Goal: Information Seeking & Learning: Learn about a topic

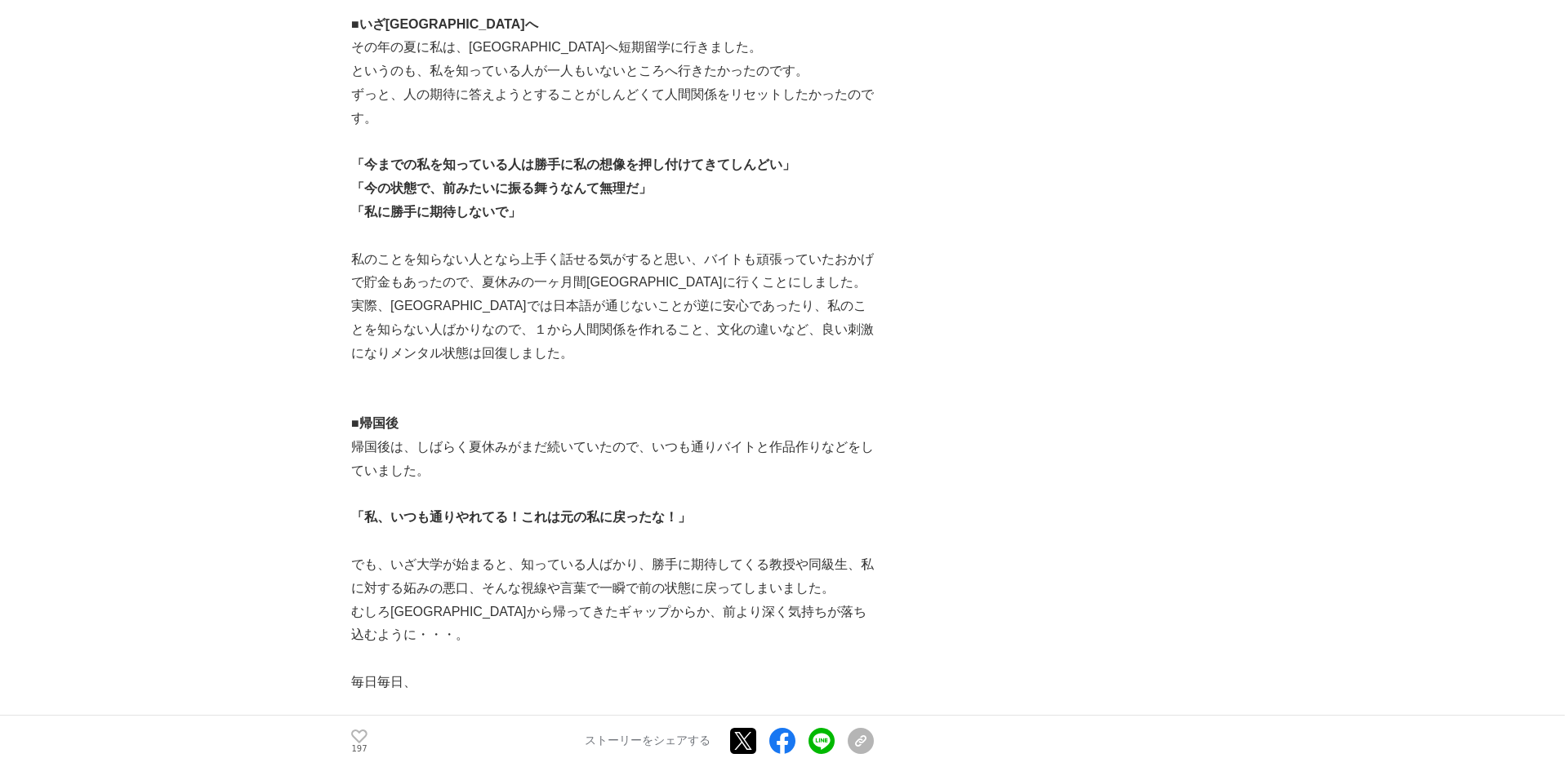
scroll to position [7521, 0]
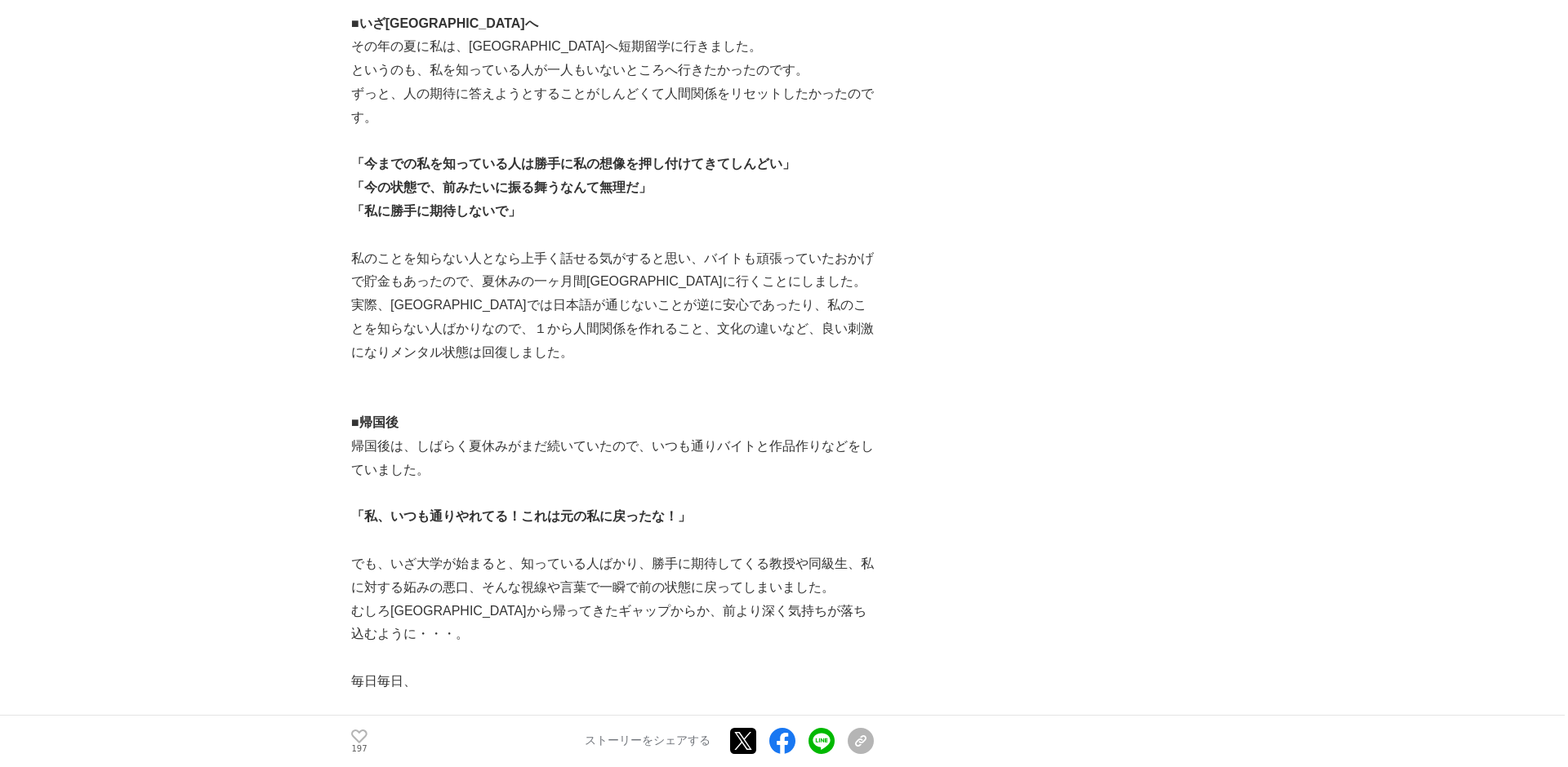
click at [872, 333] on p "実際、[GEOGRAPHIC_DATA]では日本語が通じないことが逆に安心であったり、私のことを知らない人ばかりなので、１から人間関係を作れること、文化の違い…" at bounding box center [612, 328] width 522 height 70
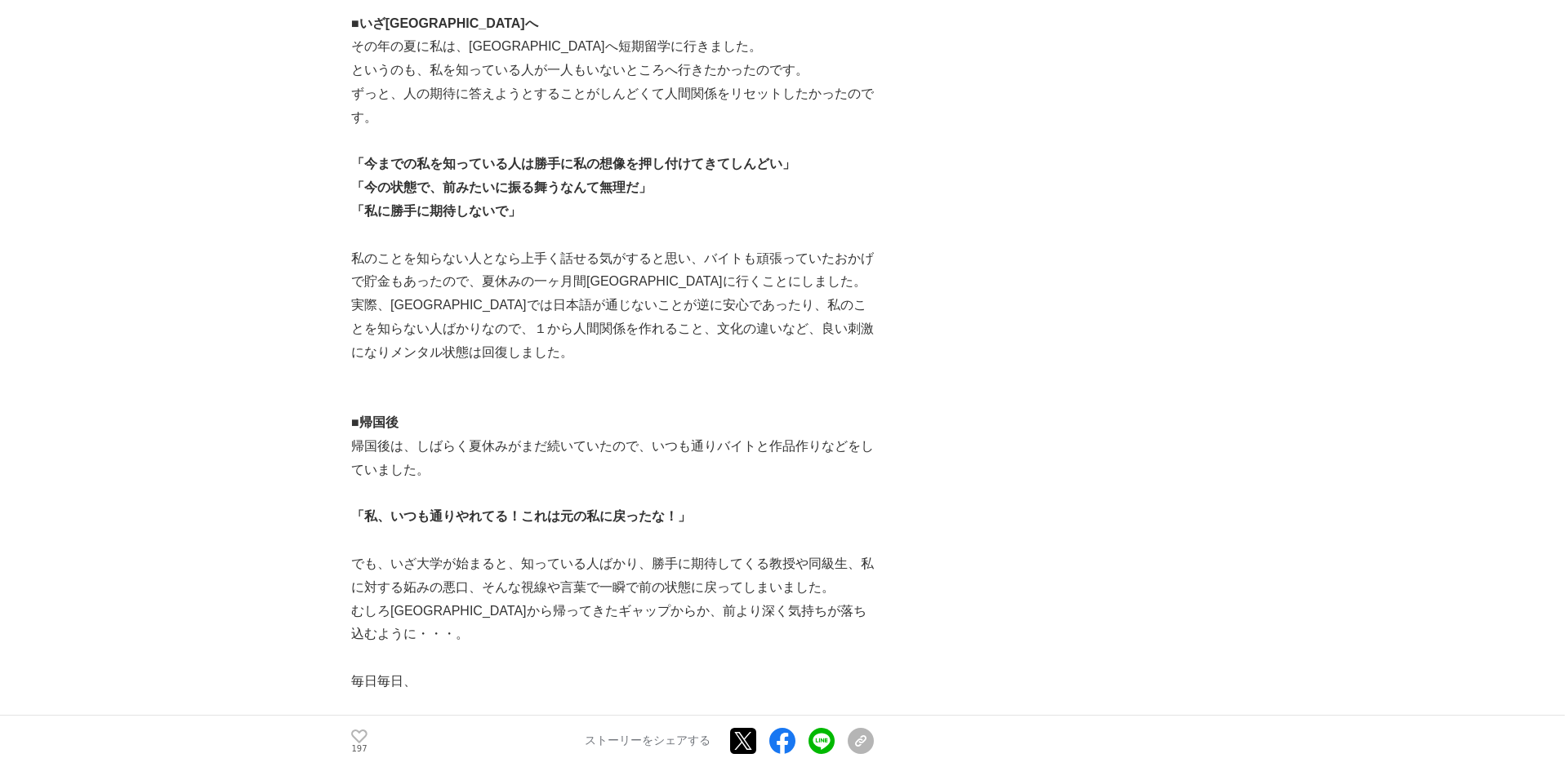
click at [872, 333] on p "実際、[GEOGRAPHIC_DATA]では日本語が通じないことが逆に安心であったり、私のことを知らない人ばかりなので、１から人間関係を作れること、文化の違い…" at bounding box center [612, 328] width 522 height 70
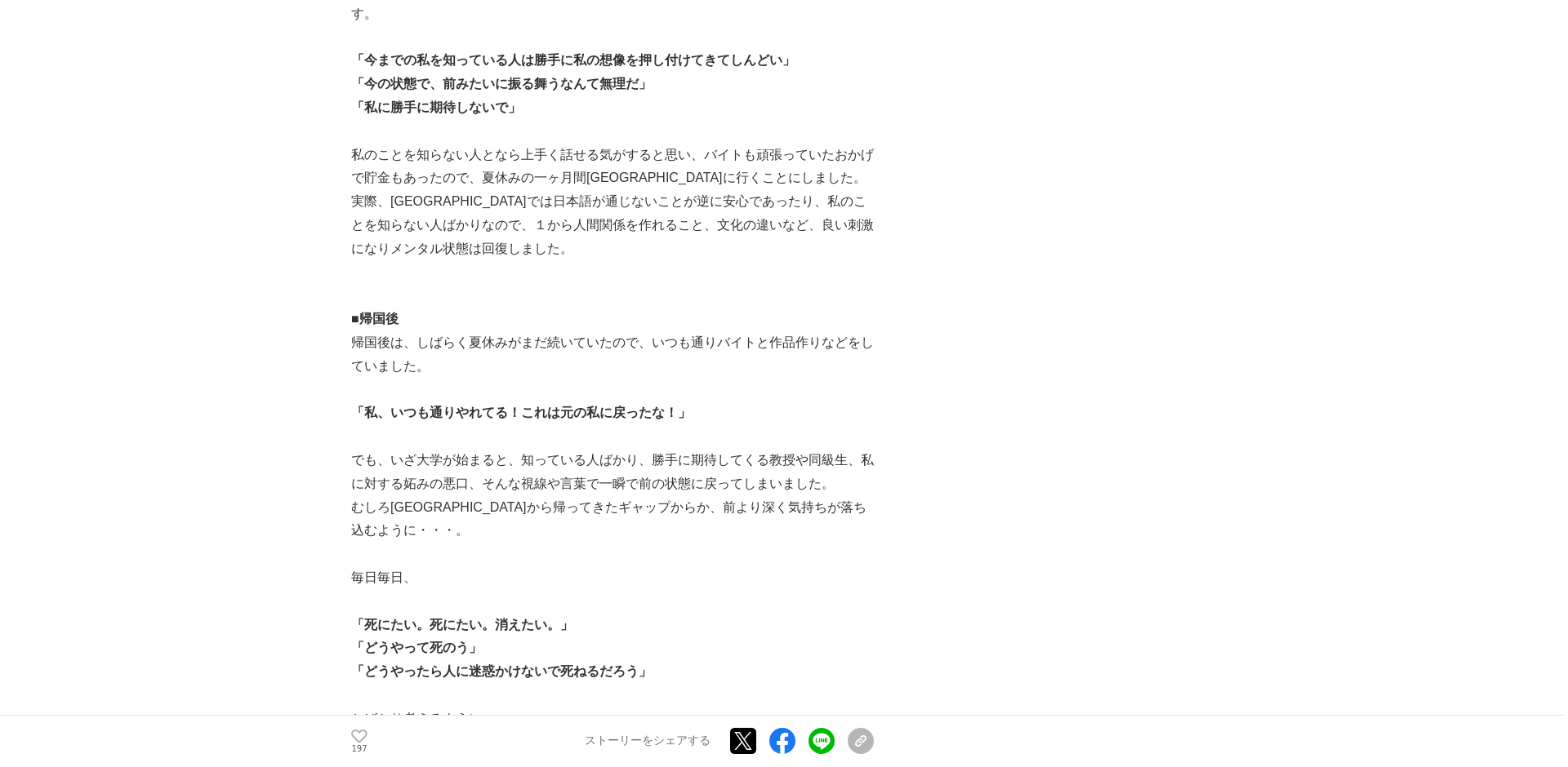
scroll to position [7743, 0]
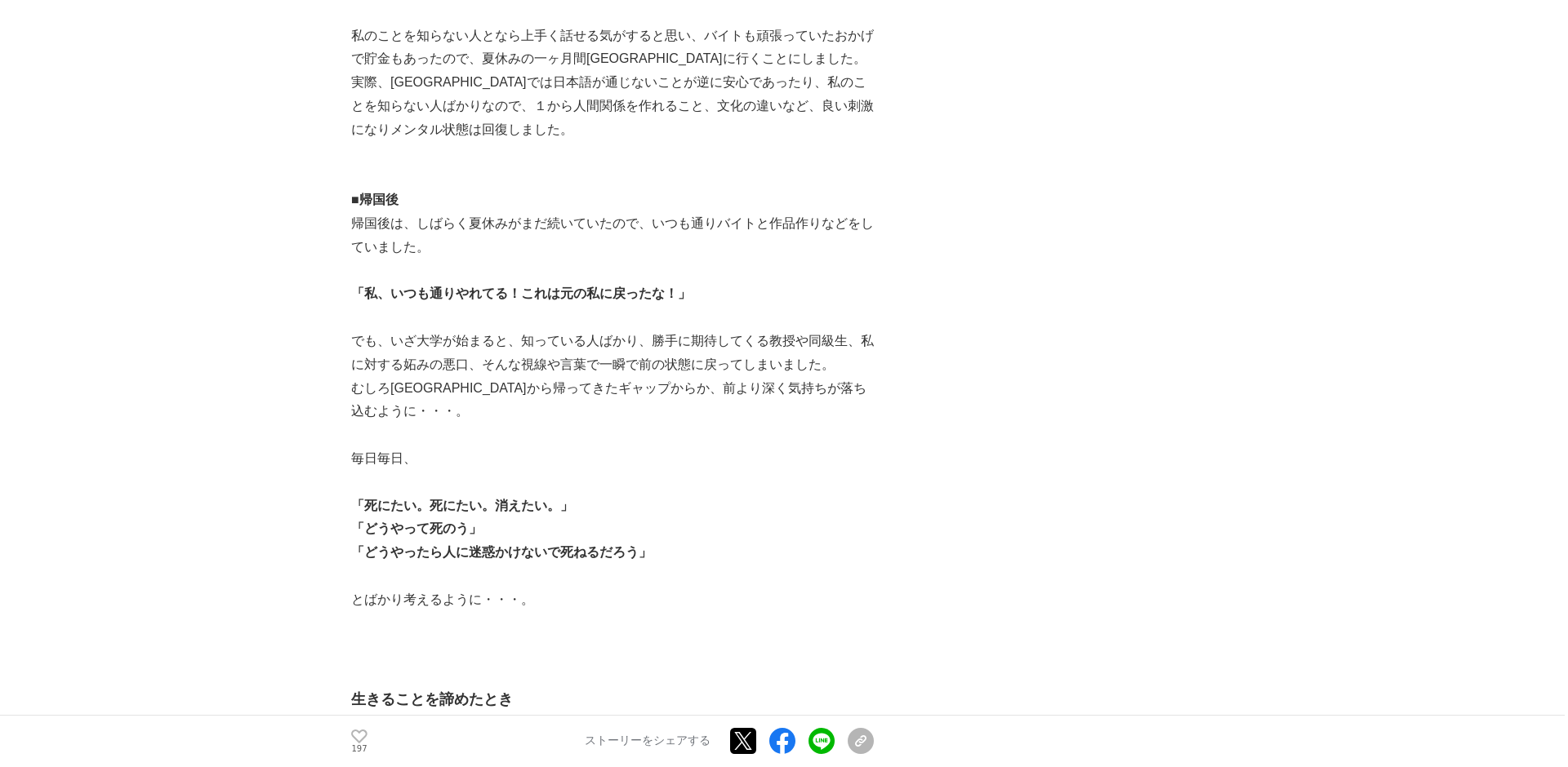
click at [872, 333] on p "でも、いざ大学が始まると、知っている人ばかり、勝手に期待してくる教授や同級生、私に対する妬みの悪口、そんな視線や言葉で一瞬で前の状態に戻ってしまいました。" at bounding box center [612, 354] width 522 height 48
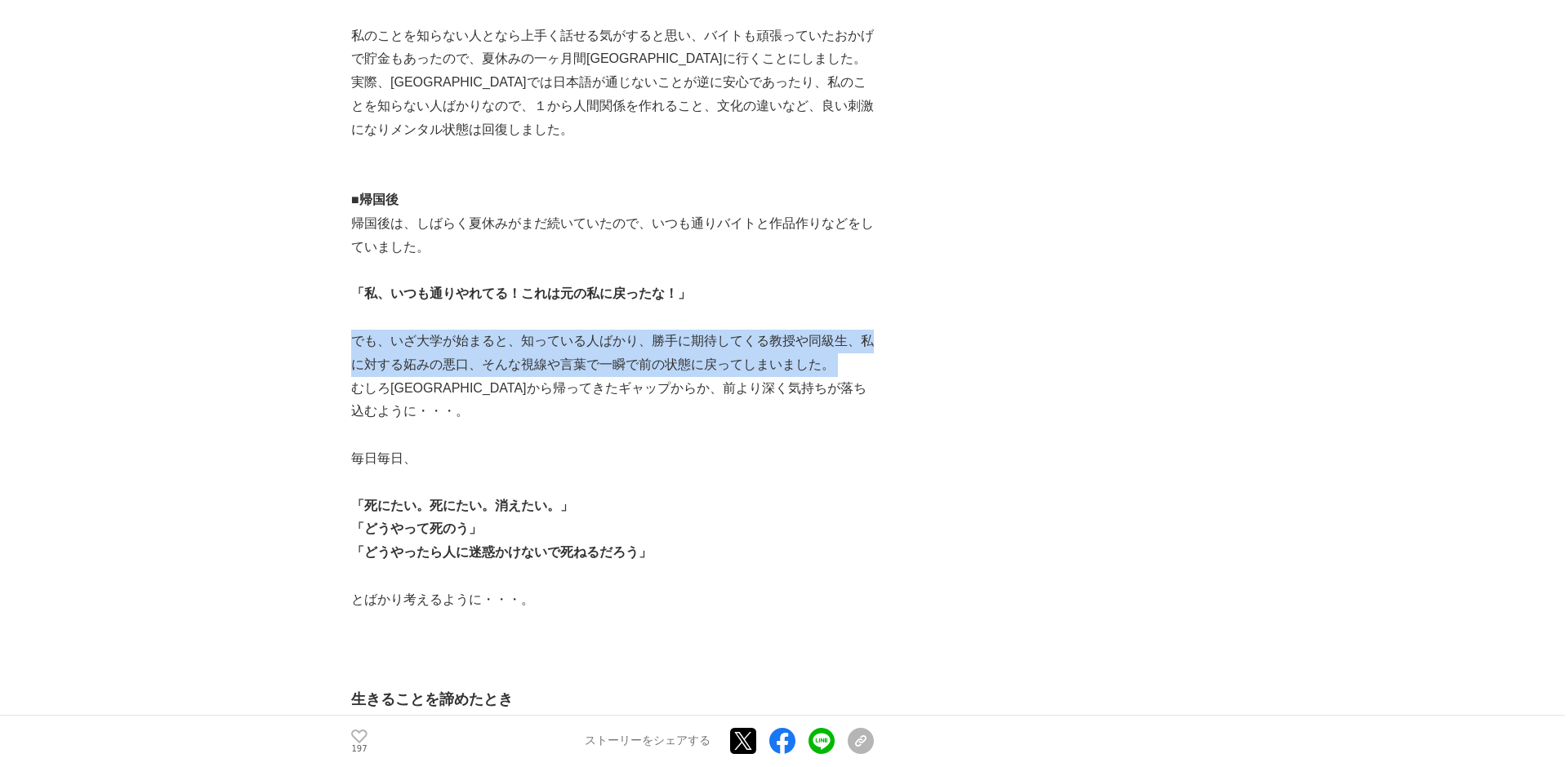
click at [872, 333] on p "でも、いざ大学が始まると、知っている人ばかり、勝手に期待してくる教授や同級生、私に対する妬みの悪口、そんな視線や言葉で一瞬で前の状態に戻ってしまいました。" at bounding box center [612, 354] width 522 height 48
click at [872, 344] on p "でも、いざ大学が始まると、知っている人ばかり、勝手に期待してくる教授や同級生、私に対する妬みの悪口、そんな視線や言葉で一瞬で前の状態に戻ってしまいました。" at bounding box center [612, 354] width 522 height 48
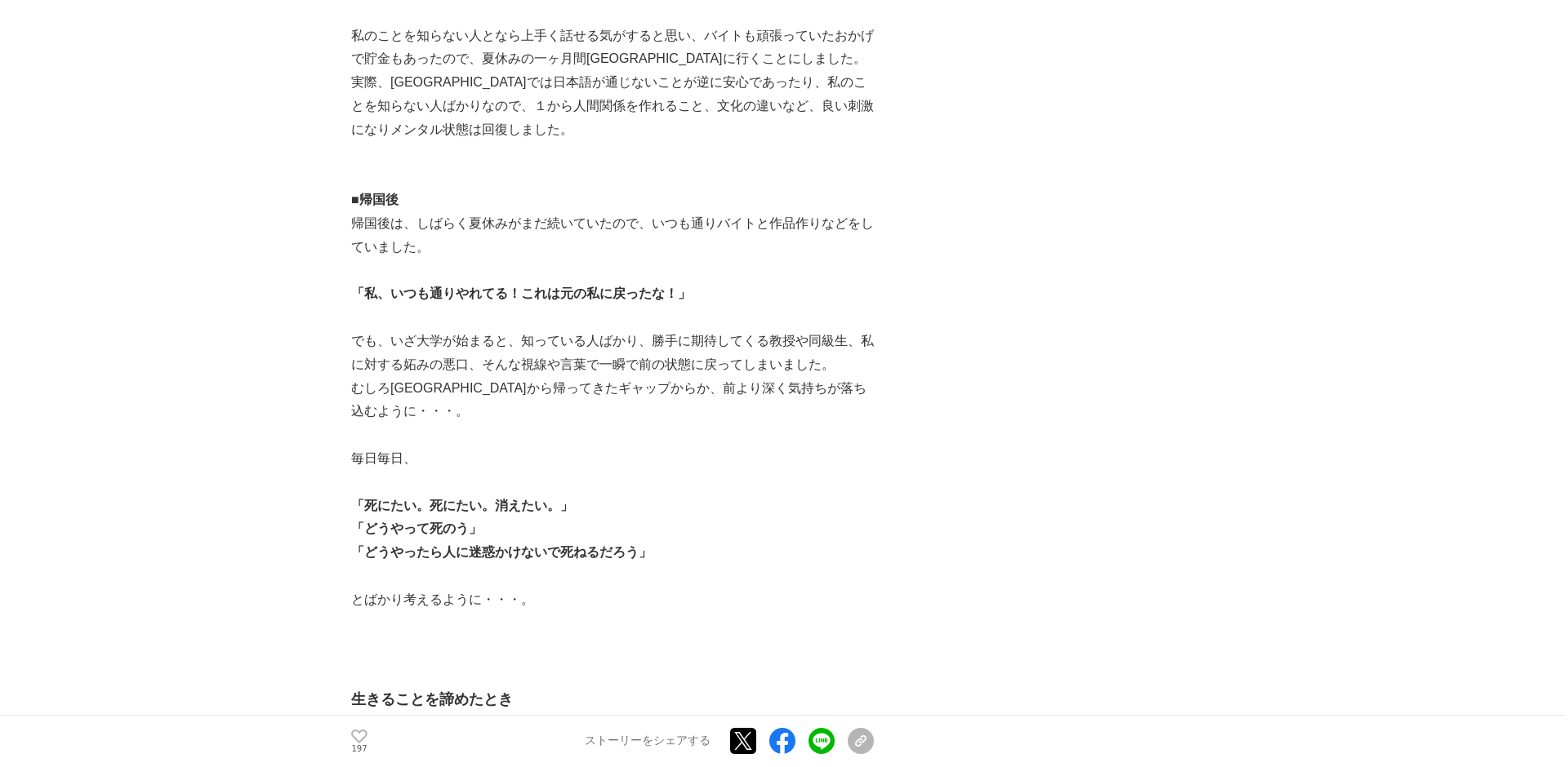
click at [872, 344] on p "でも、いざ大学が始まると、知っている人ばかり、勝手に期待してくる教授や同級生、私に対する妬みの悪口、そんな視線や言葉で一瞬で前の状態に戻ってしまいました。" at bounding box center [612, 354] width 522 height 48
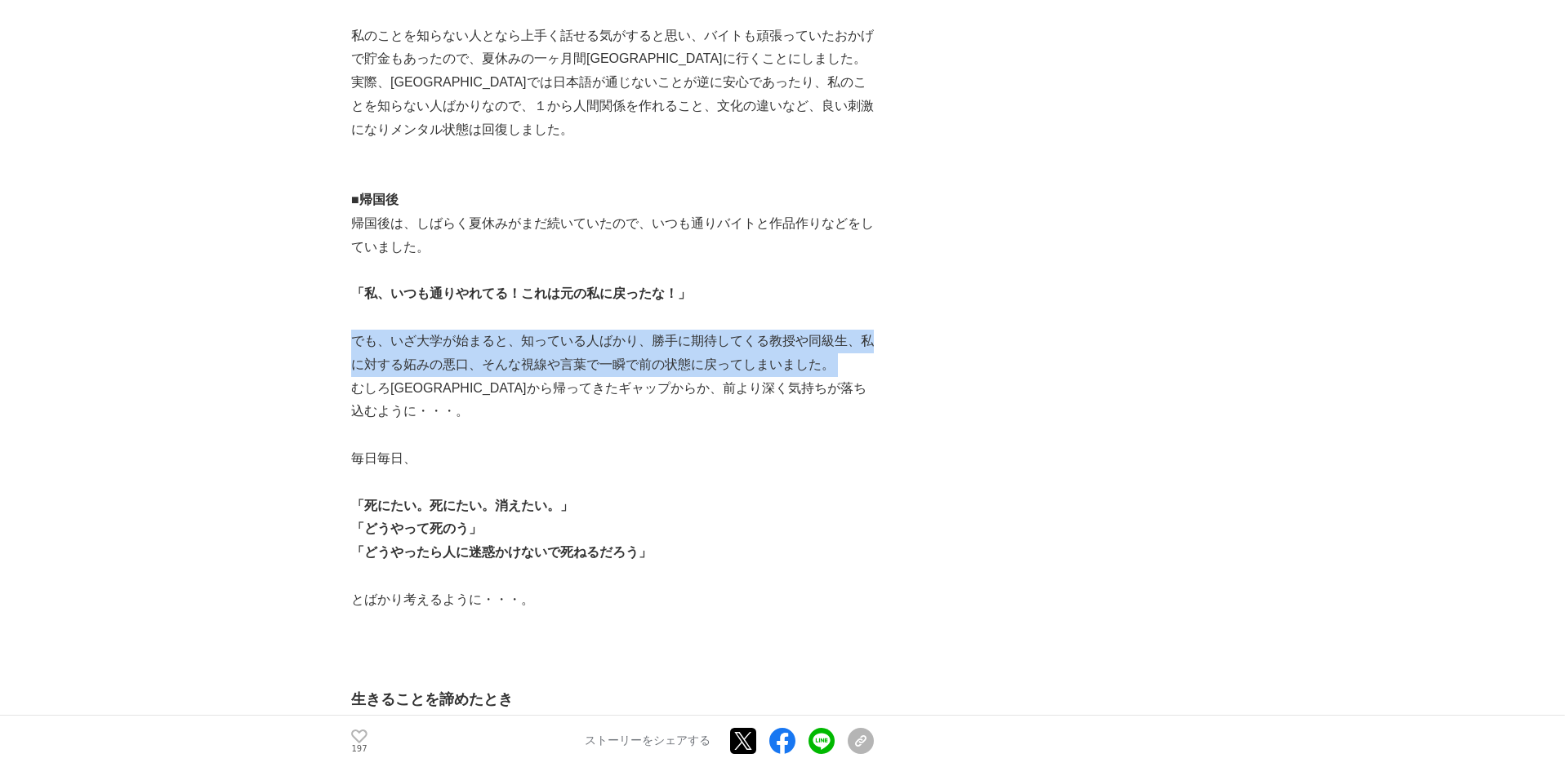
click at [872, 344] on p "でも、いざ大学が始まると、知っている人ばかり、勝手に期待してくる教授や同級生、私に対する妬みの悪口、そんな視線や言葉で一瞬で前の状態に戻ってしまいました。" at bounding box center [612, 354] width 522 height 48
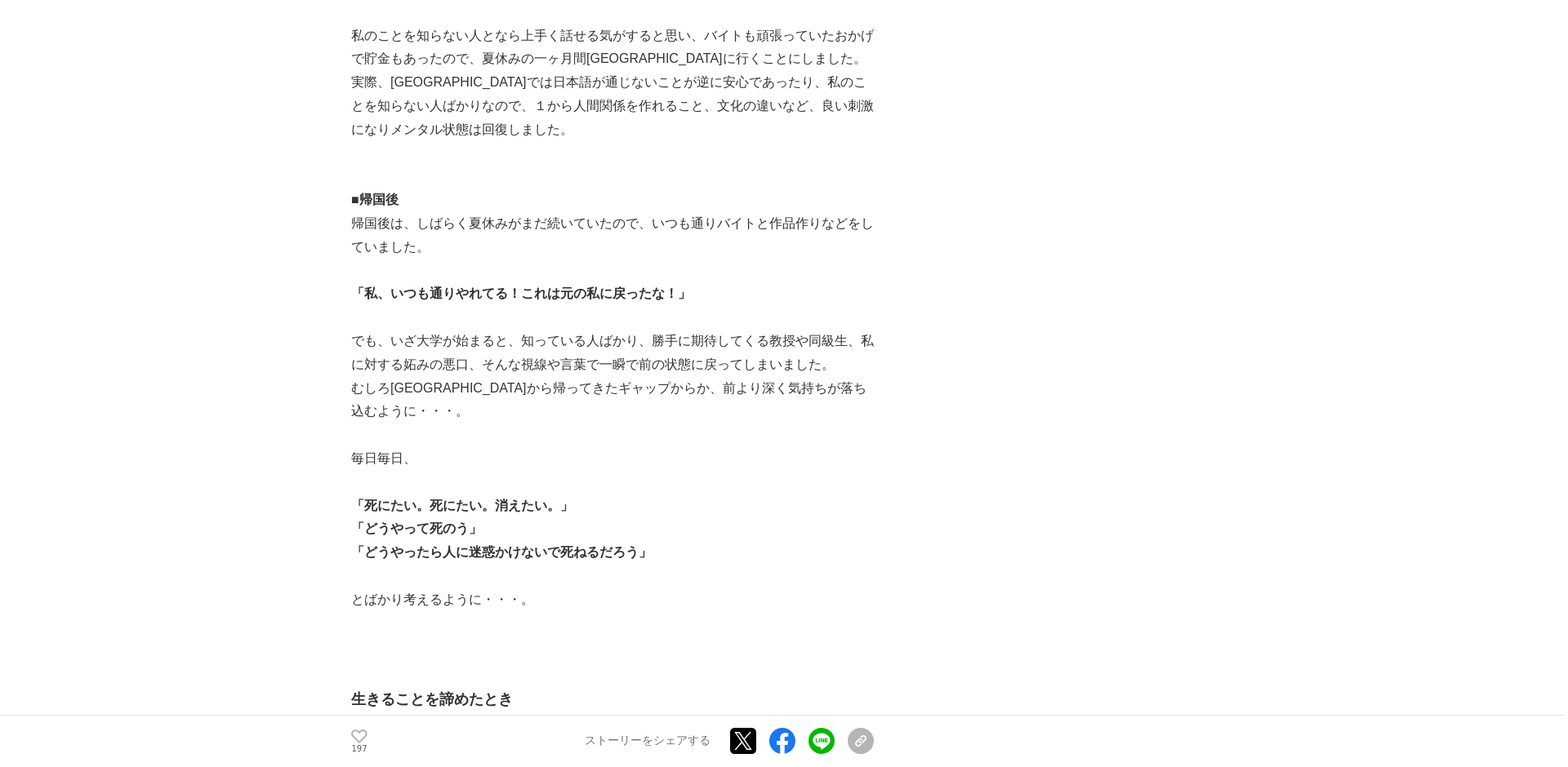
click at [872, 344] on p "でも、いざ大学が始まると、知っている人ばかり、勝手に期待してくる教授や同級生、私に対する妬みの悪口、そんな視線や言葉で一瞬で前の状態に戻ってしまいました。" at bounding box center [612, 354] width 522 height 48
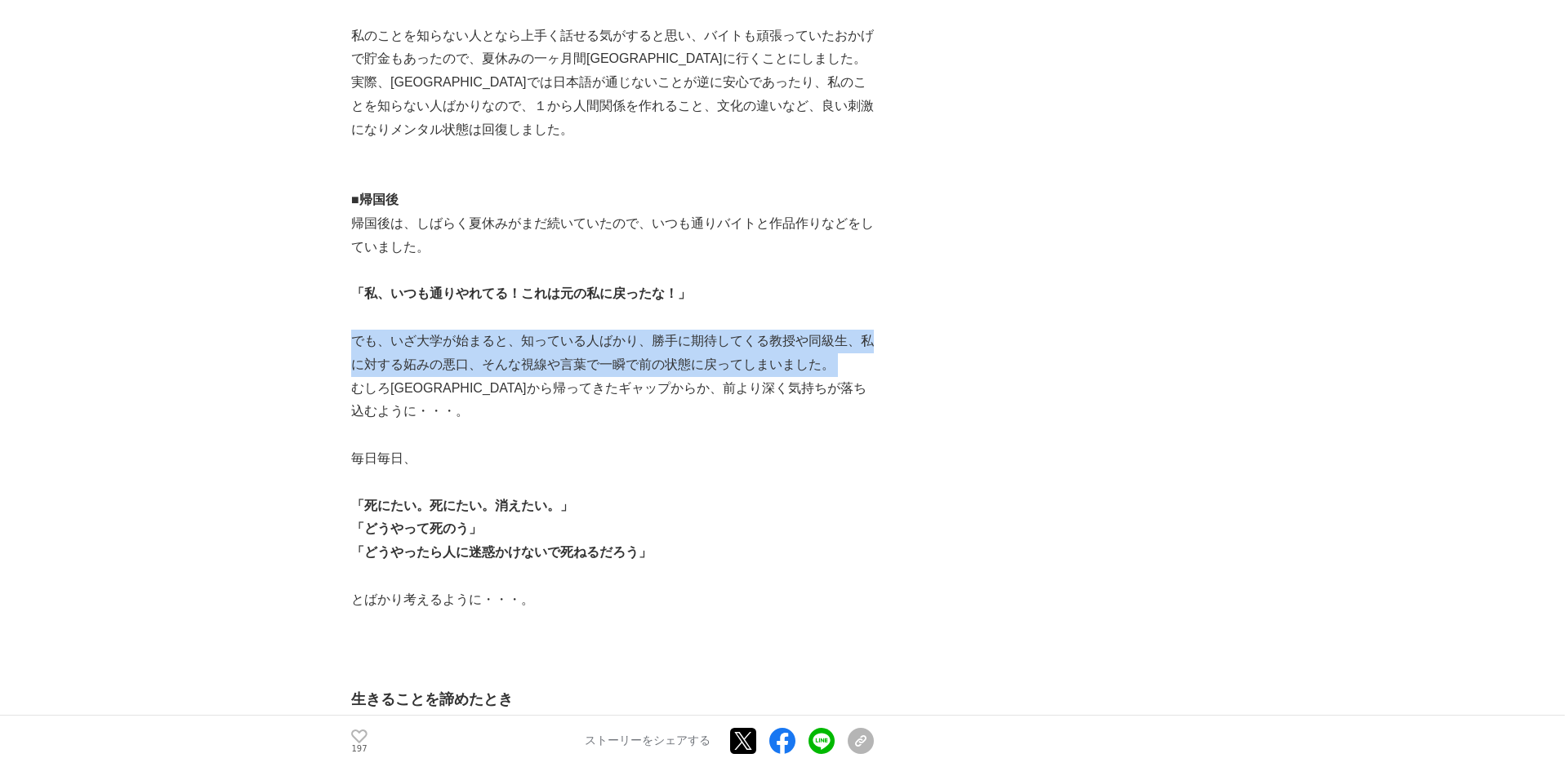
click at [872, 344] on p "でも、いざ大学が始まると、知っている人ばかり、勝手に期待してくる教授や同級生、私に対する妬みの悪口、そんな視線や言葉で一瞬で前の状態に戻ってしまいました。" at bounding box center [612, 354] width 522 height 48
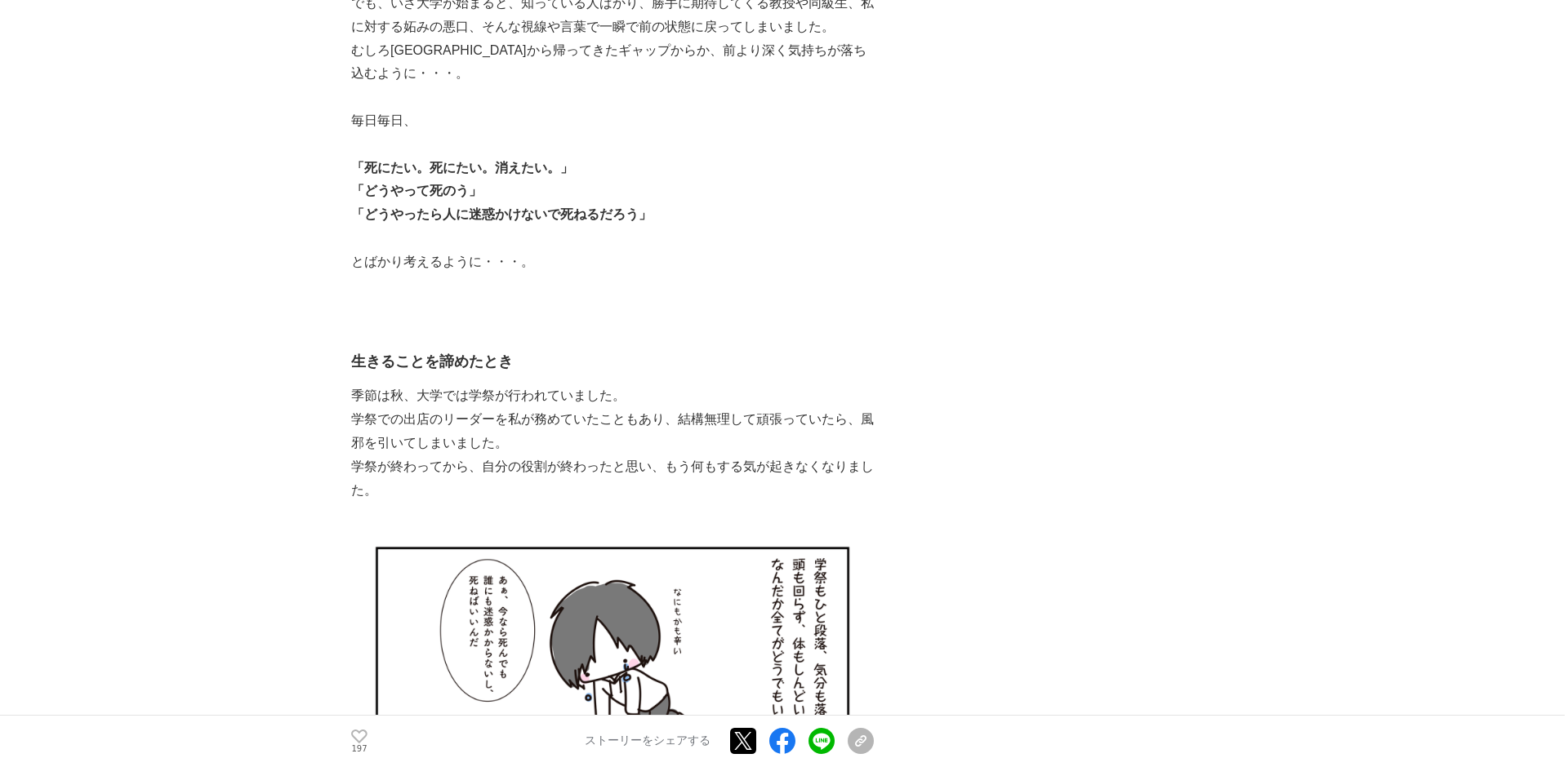
scroll to position [8118, 0]
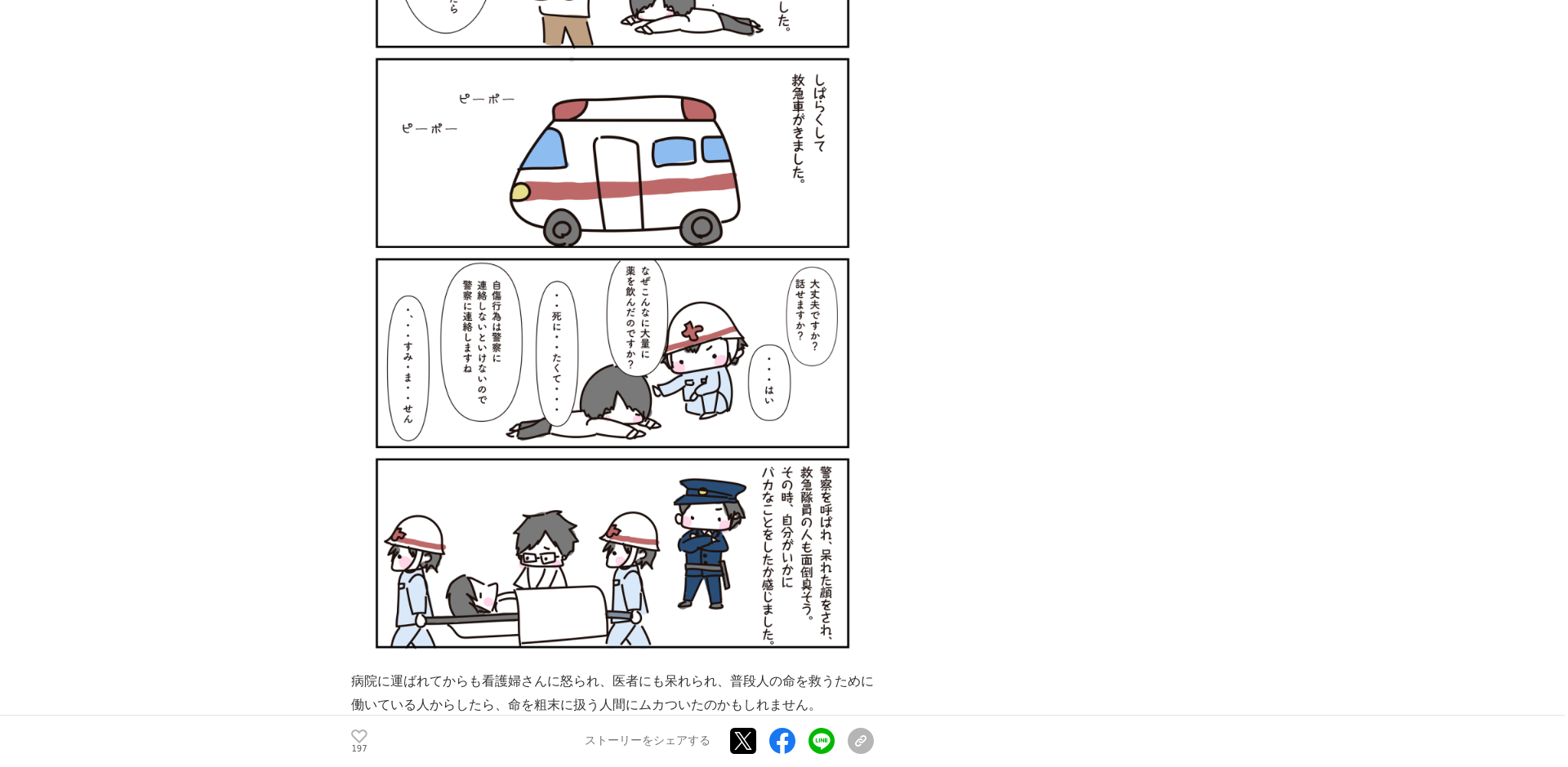
scroll to position [9692, 0]
click at [831, 503] on img at bounding box center [612, 252] width 522 height 834
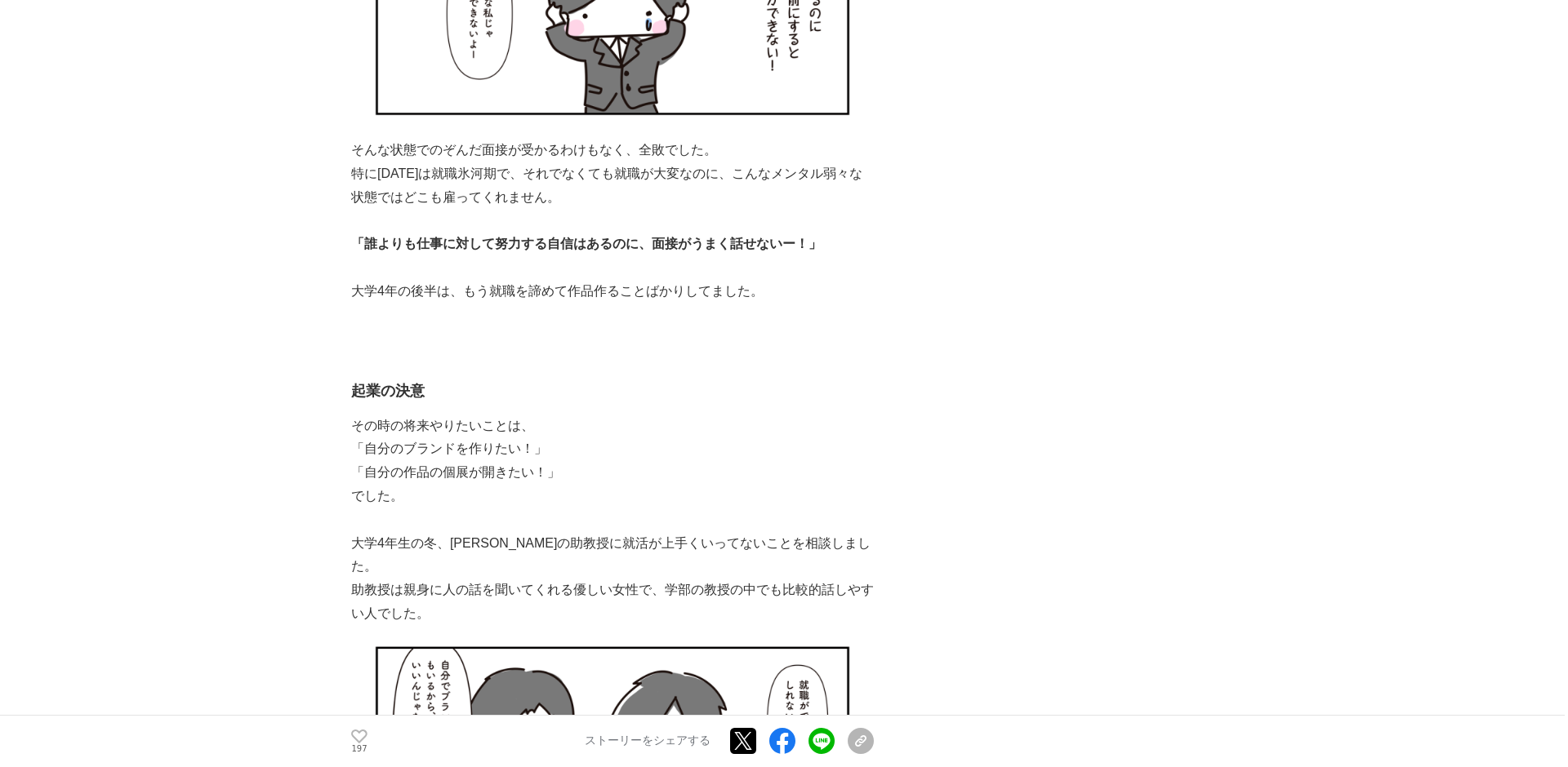
scroll to position [13215, 0]
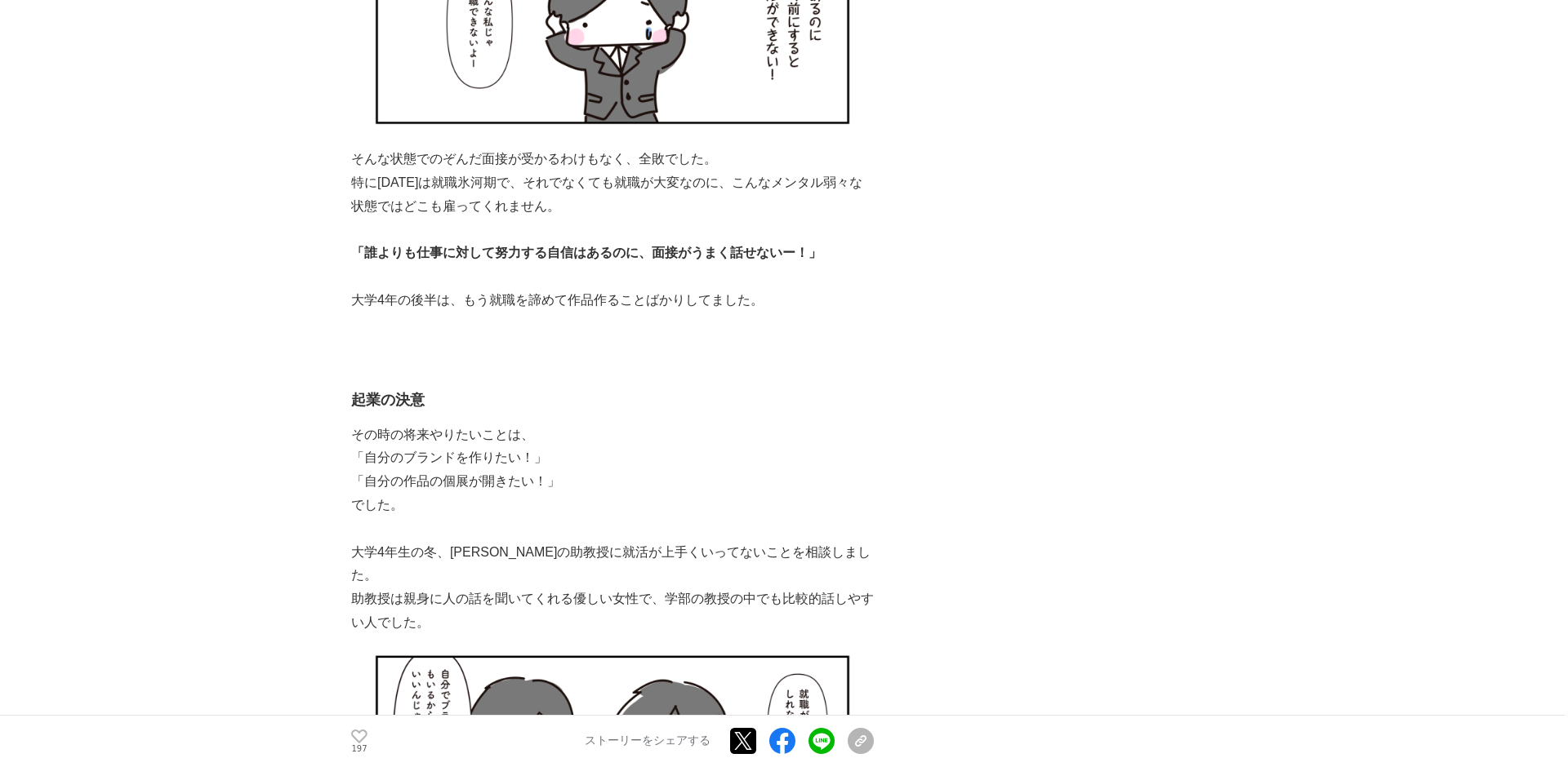
click at [844, 289] on p "大学4年の後半は、もう就職を諦めて作品作ることばかりしてました。" at bounding box center [612, 301] width 522 height 24
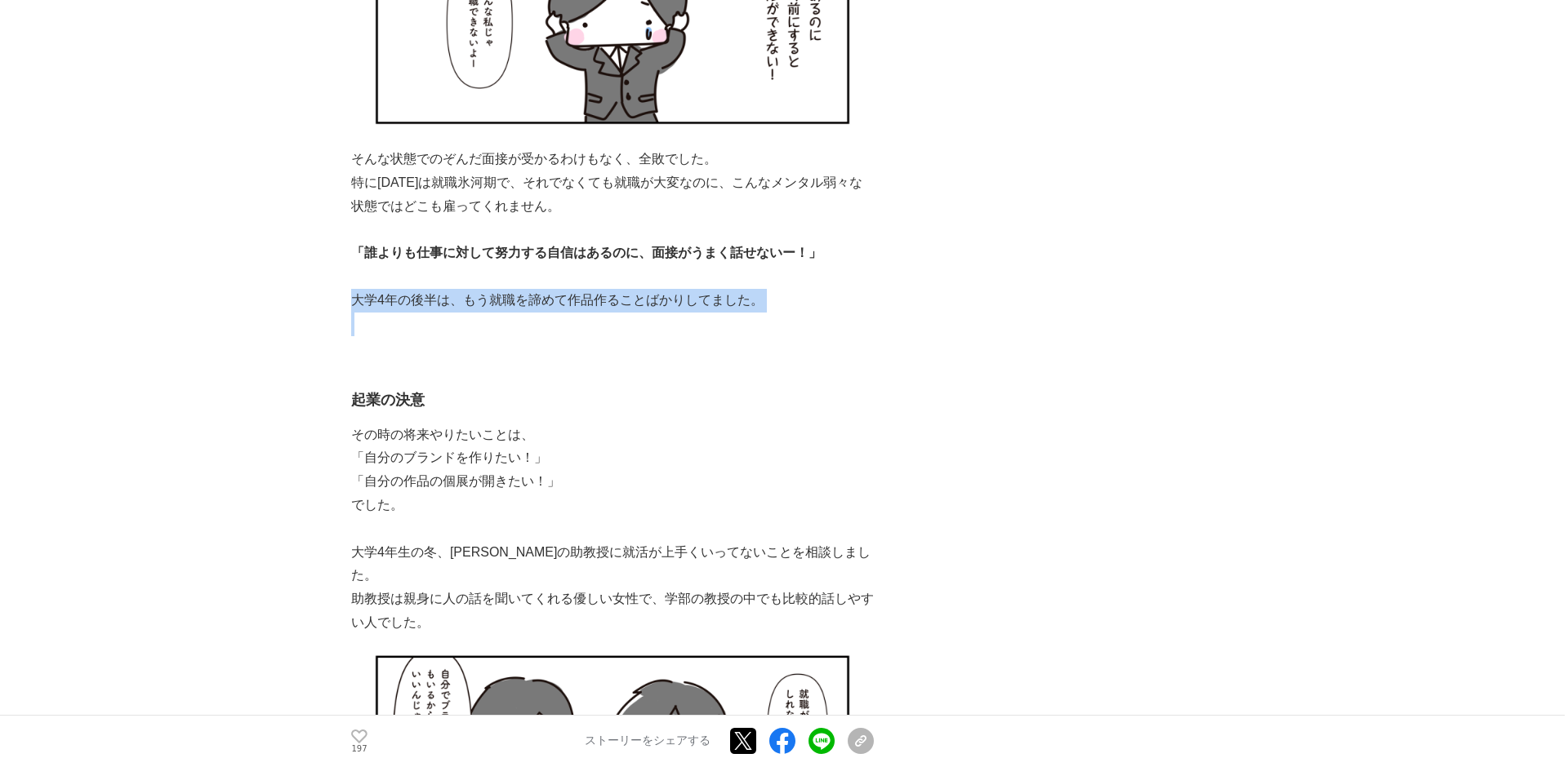
click at [844, 289] on p "大学4年の後半は、もう就職を諦めて作品作ることばかりしてました。" at bounding box center [612, 301] width 522 height 24
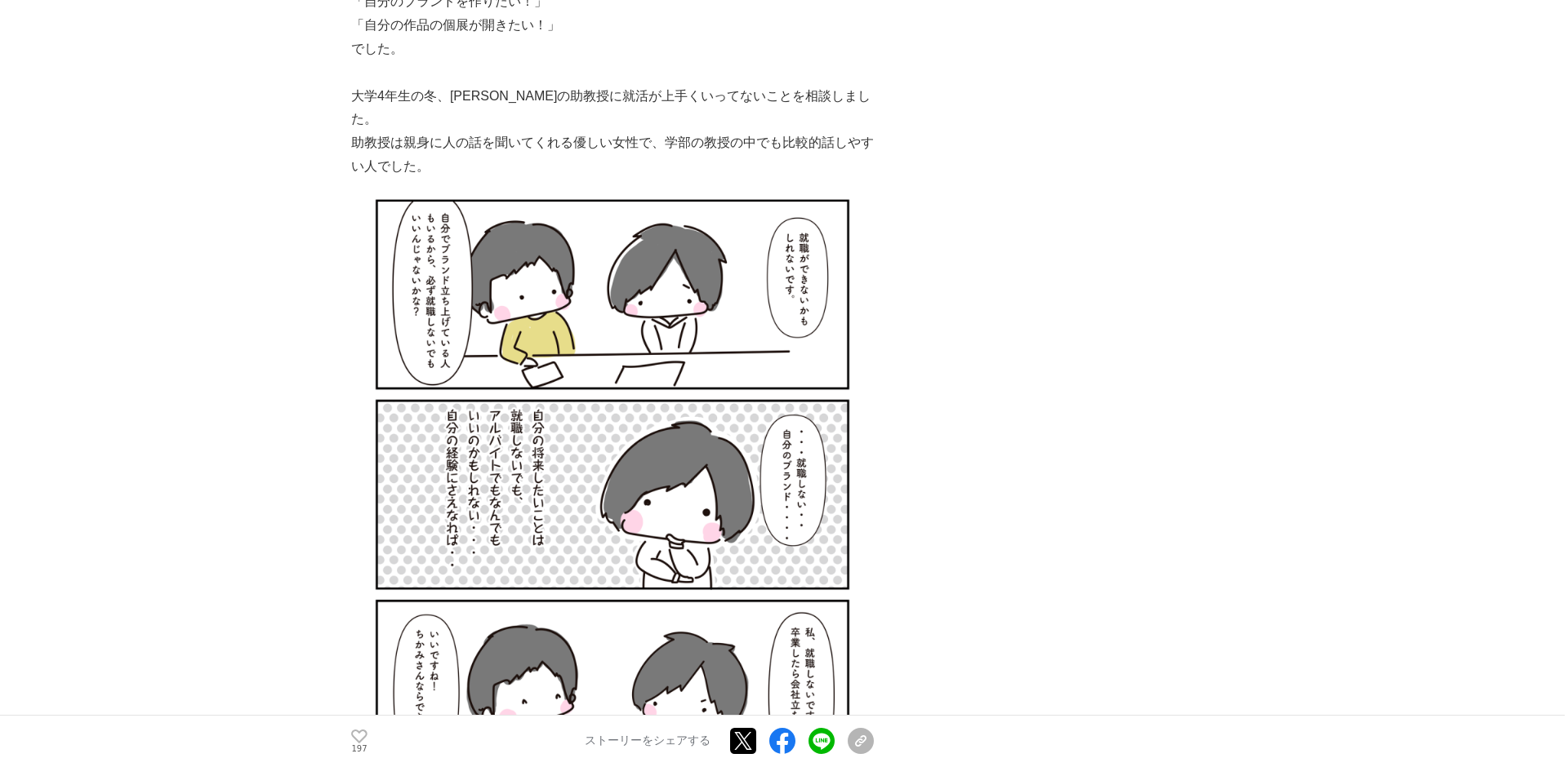
scroll to position [14037, 0]
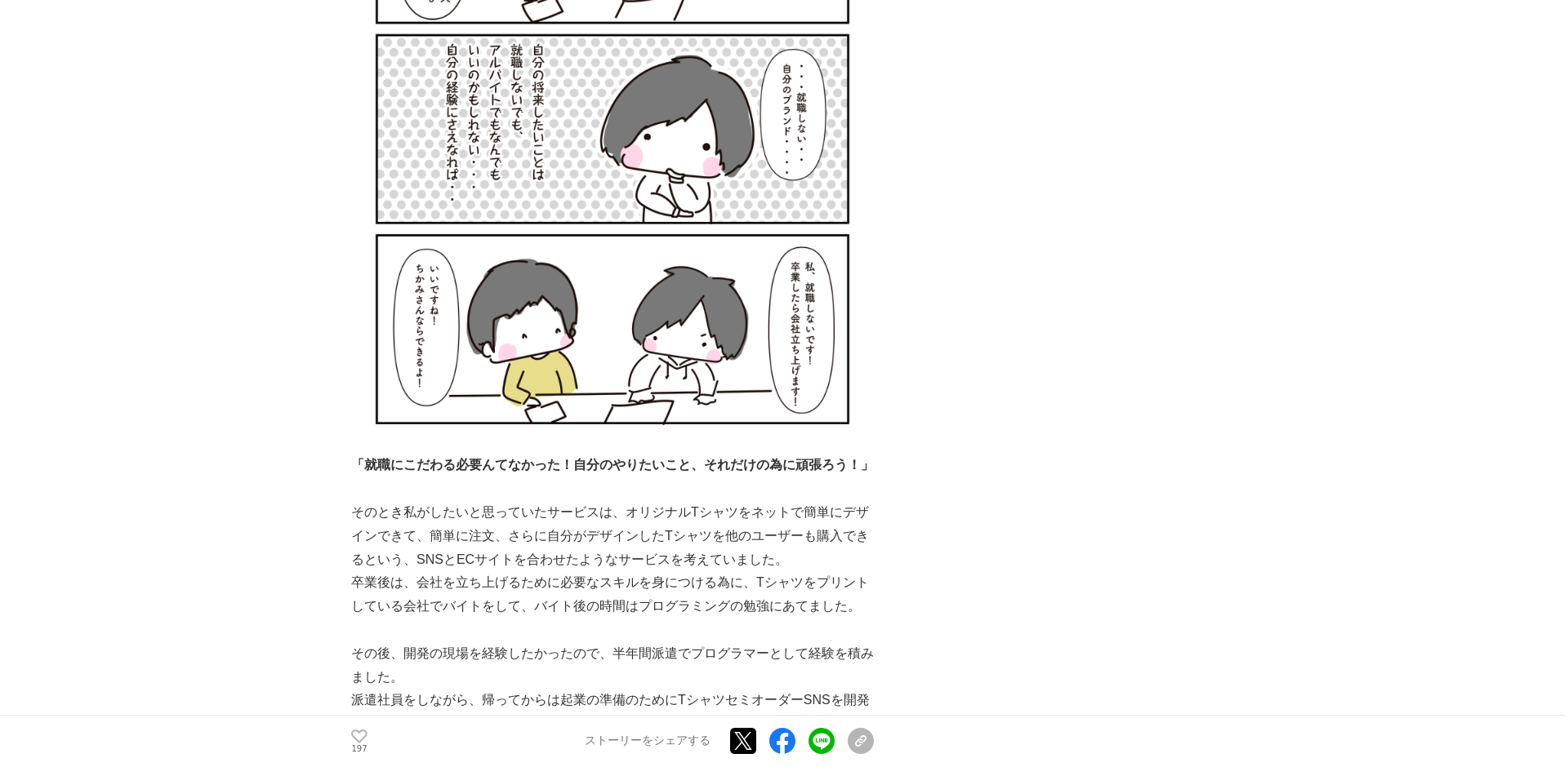
click at [851, 353] on img at bounding box center [612, 122] width 522 height 618
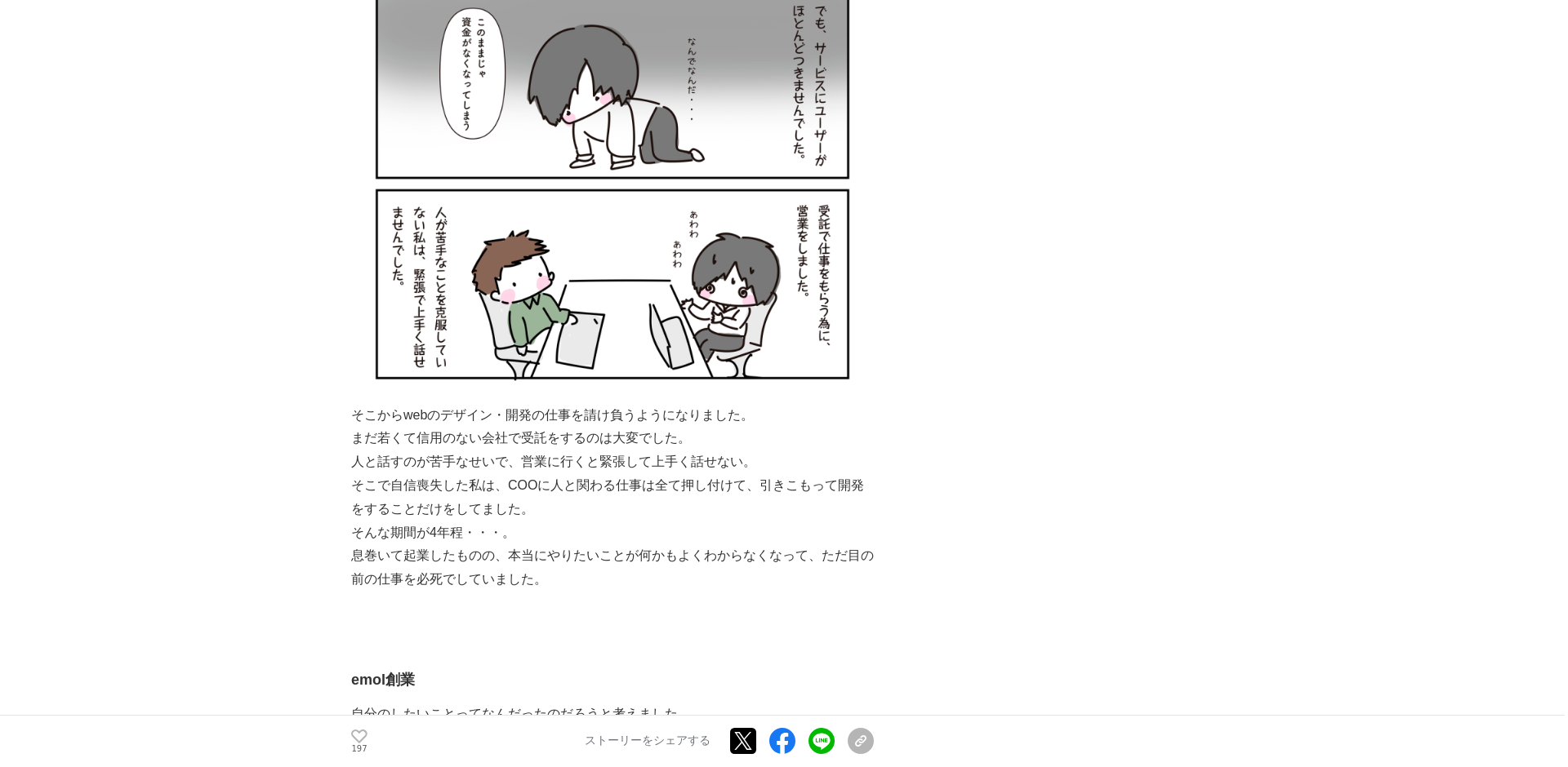
scroll to position [15763, 0]
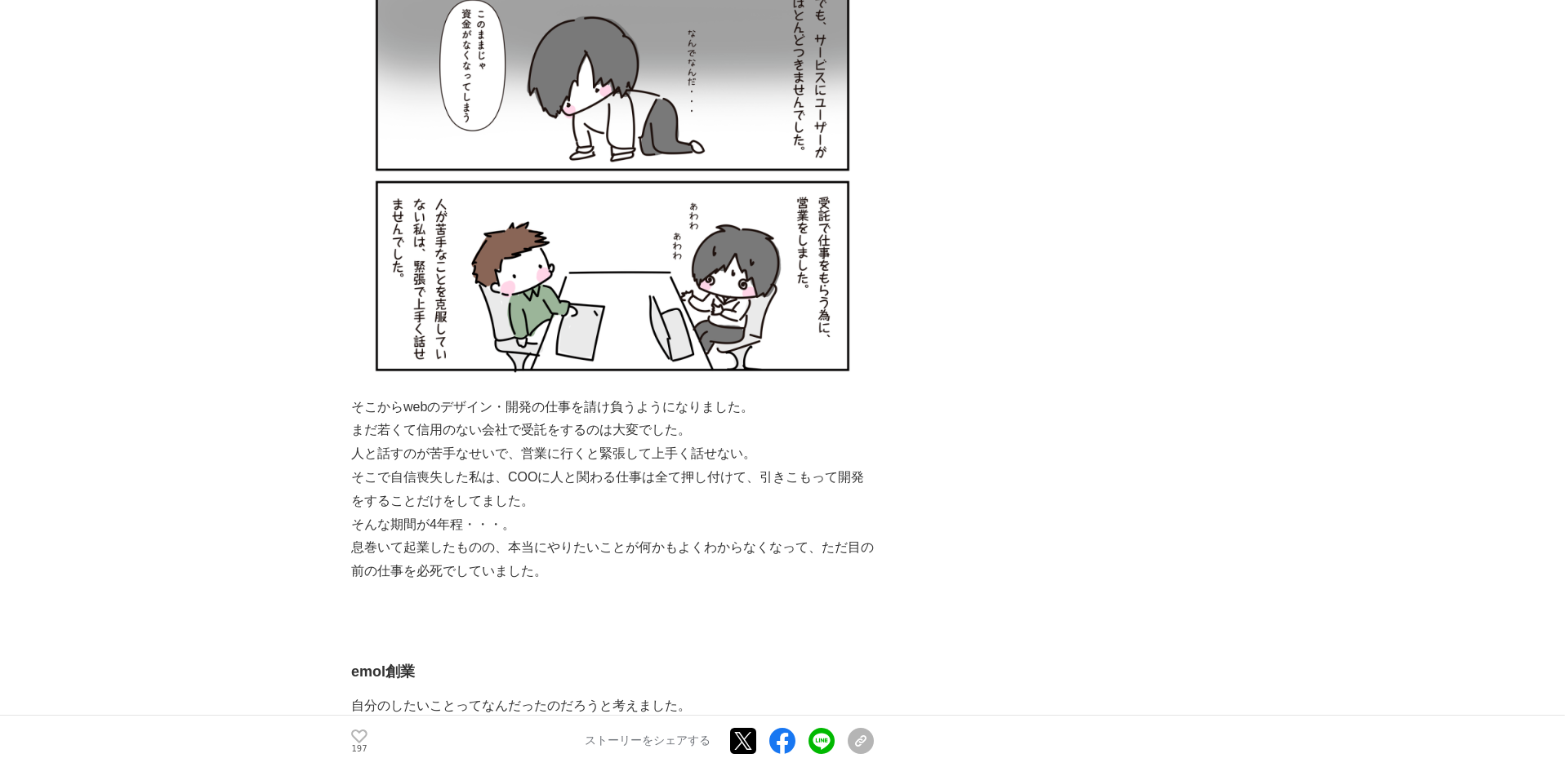
click at [850, 443] on p "人と話すのが苦手なせいで、営業に行くと緊張して上手く話せない。" at bounding box center [612, 454] width 522 height 24
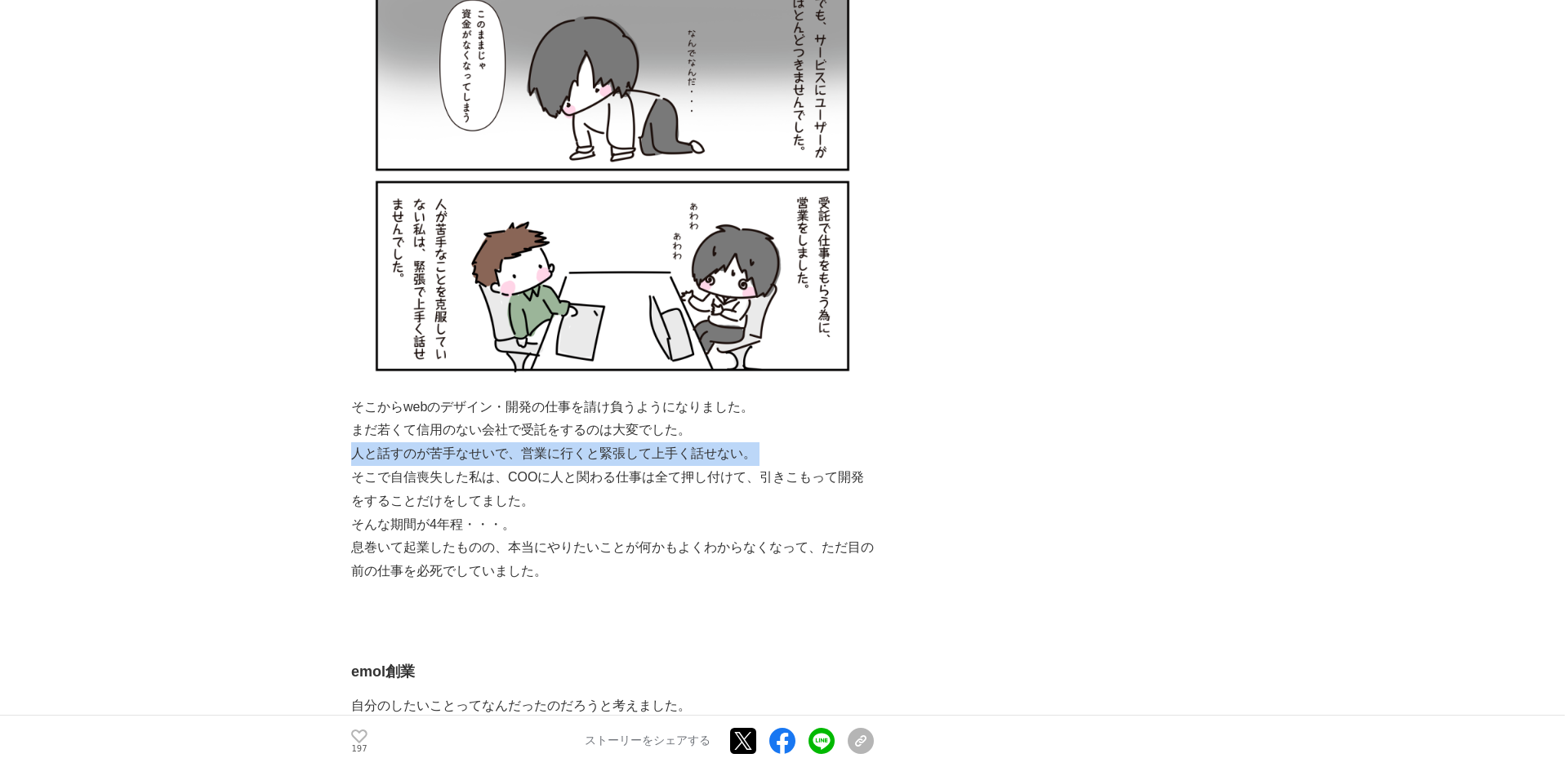
click at [850, 443] on p "人と話すのが苦手なせいで、営業に行くと緊張して上手く話せない。" at bounding box center [612, 454] width 522 height 24
click at [850, 466] on p "そこで自信喪失した私は、COOに人と関わる仕事は全て押し付けて、引きこもって開発をすることだけをしてました。" at bounding box center [612, 490] width 522 height 48
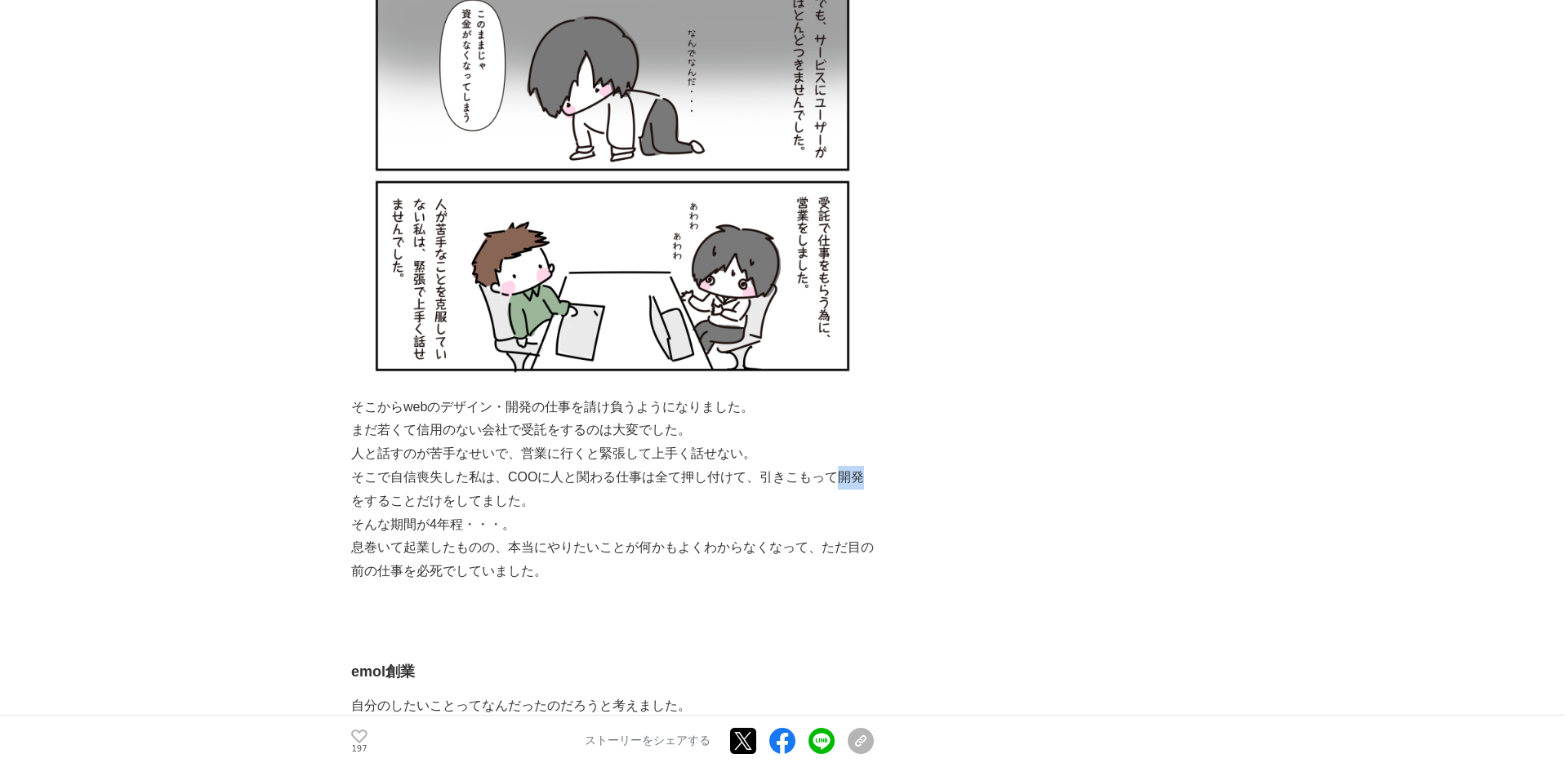
click at [850, 466] on p "そこで自信喪失した私は、COOに人と関わる仕事は全て押し付けて、引きこもって開発をすることだけをしてました。" at bounding box center [612, 490] width 522 height 48
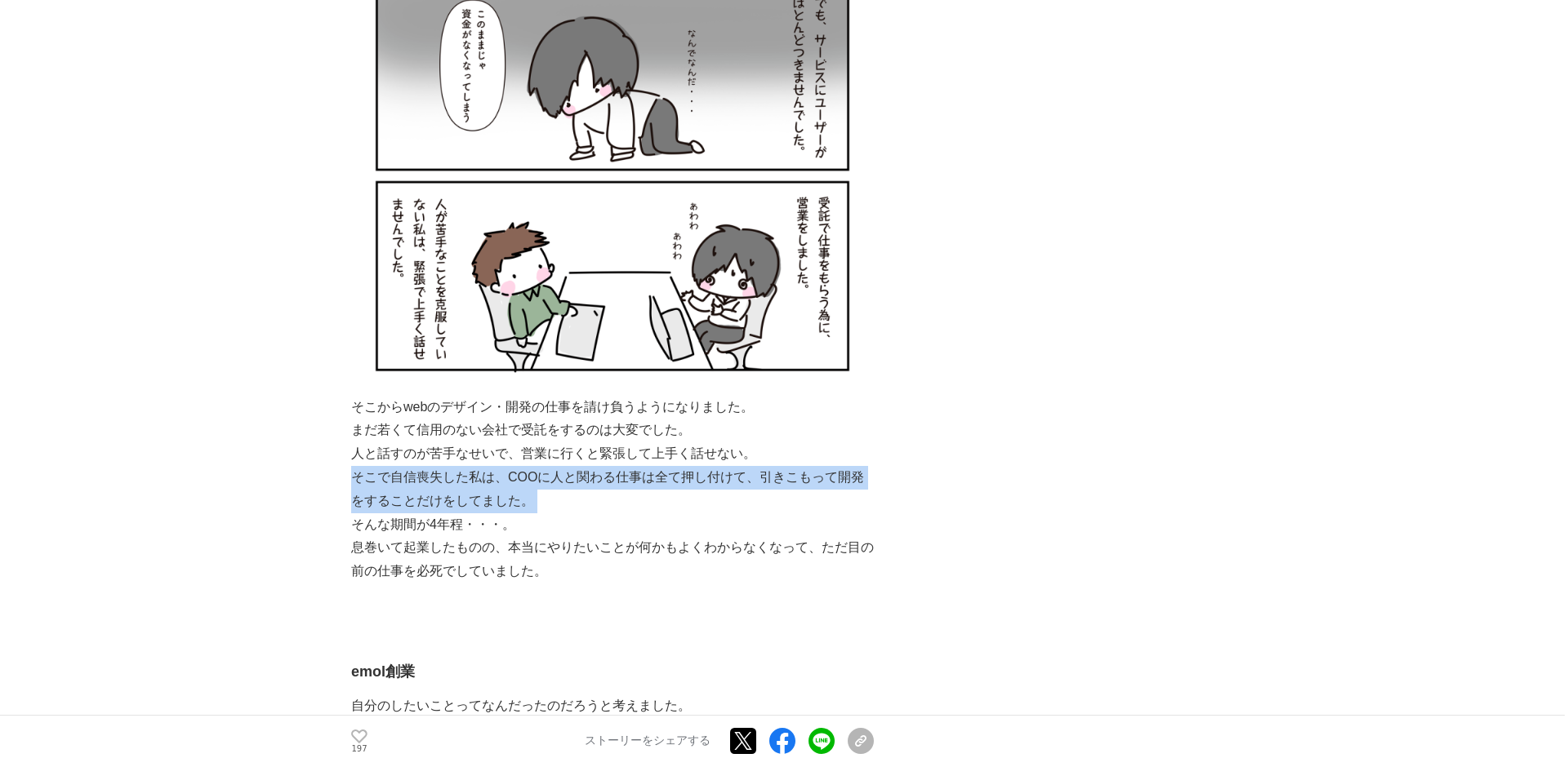
click at [850, 466] on p "そこで自信喪失した私は、COOに人と関わる仕事は全て押し付けて、引きこもって開発をすることだけをしてました。" at bounding box center [612, 490] width 522 height 48
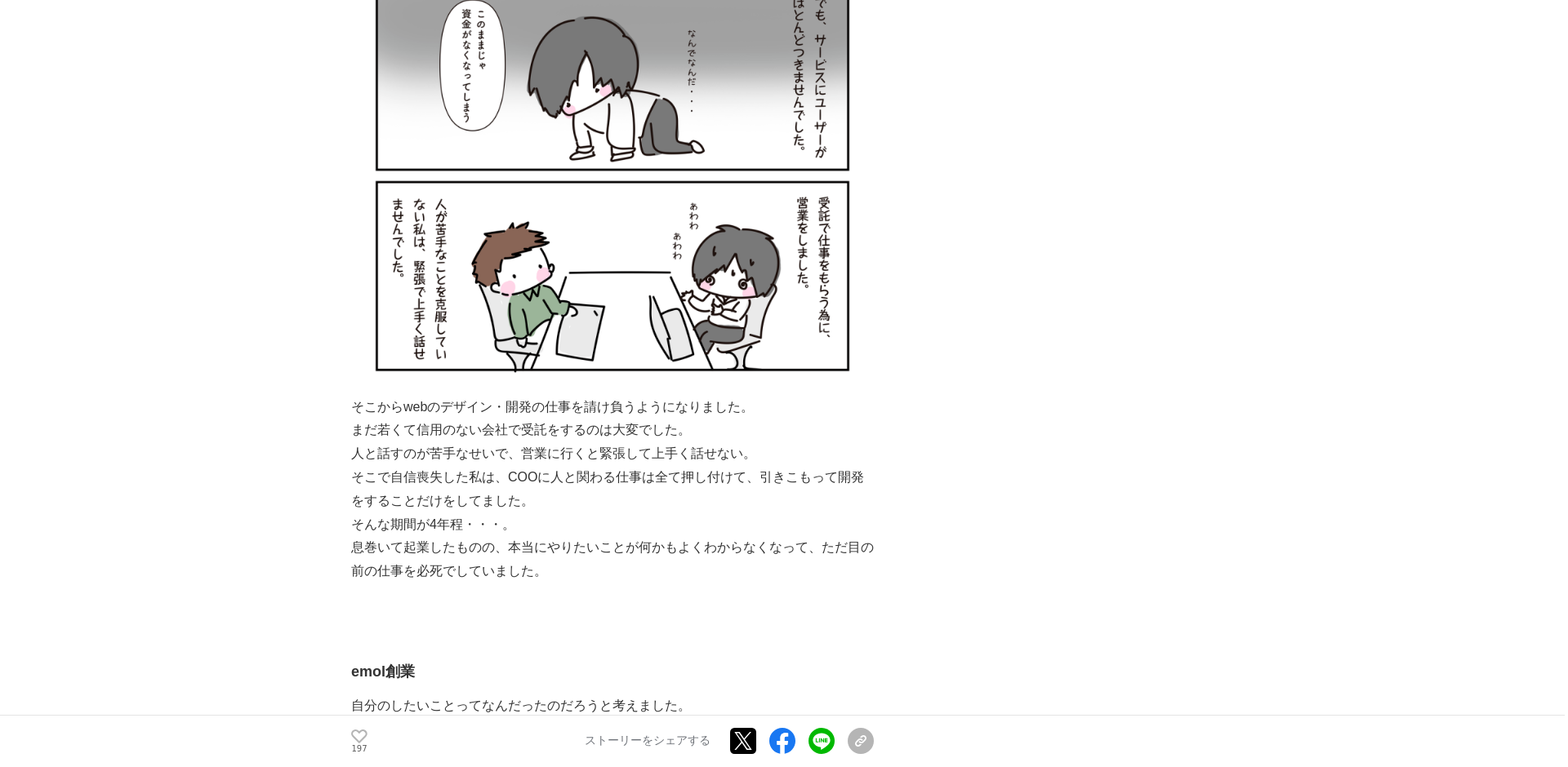
click at [850, 466] on p "そこで自信喪失した私は、COOに人と関わる仕事は全て押し付けて、引きこもって開発をすることだけをしてました。" at bounding box center [612, 490] width 522 height 48
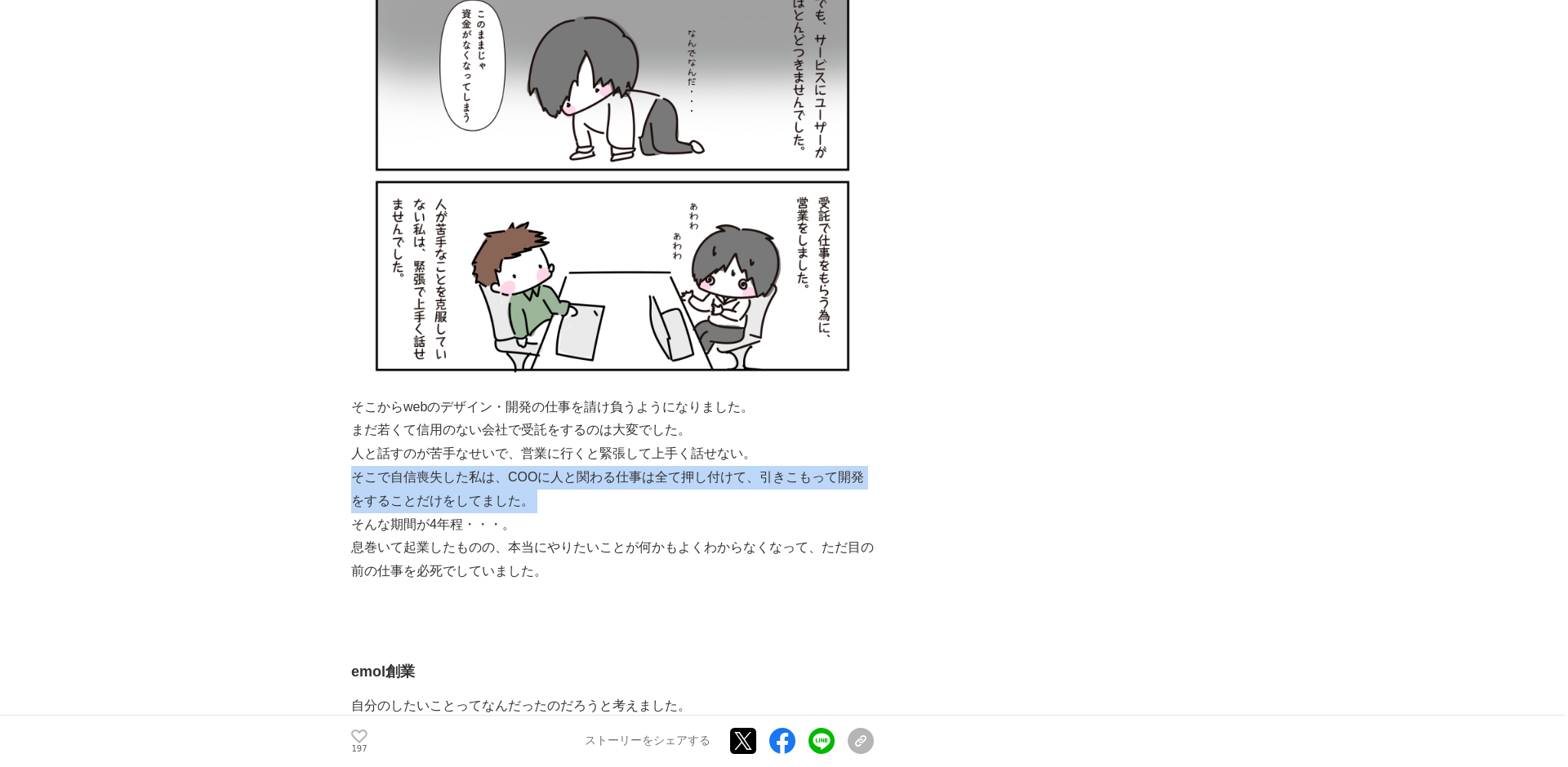
click at [850, 584] on p at bounding box center [612, 595] width 522 height 24
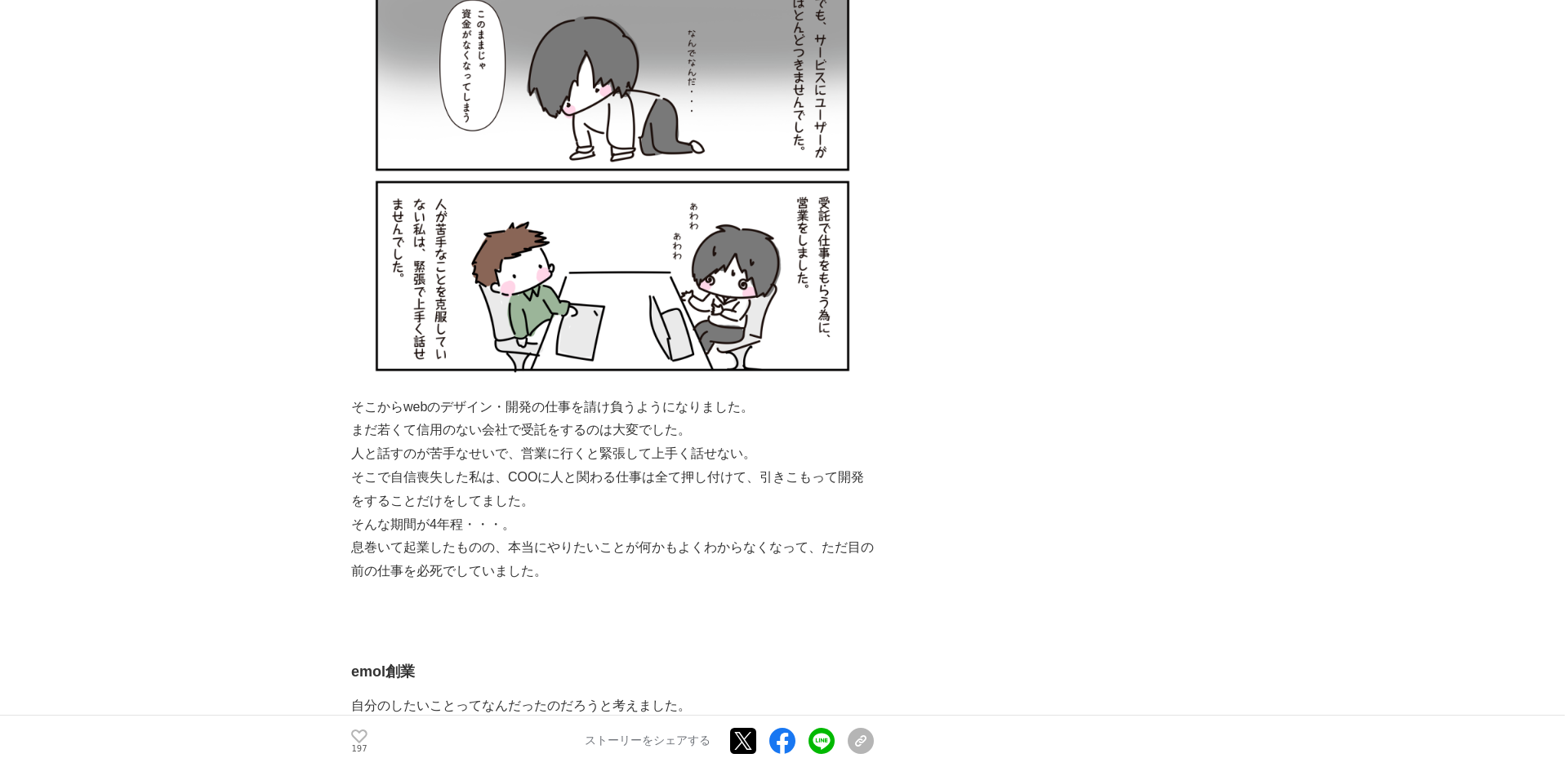
click at [850, 584] on p at bounding box center [612, 595] width 522 height 24
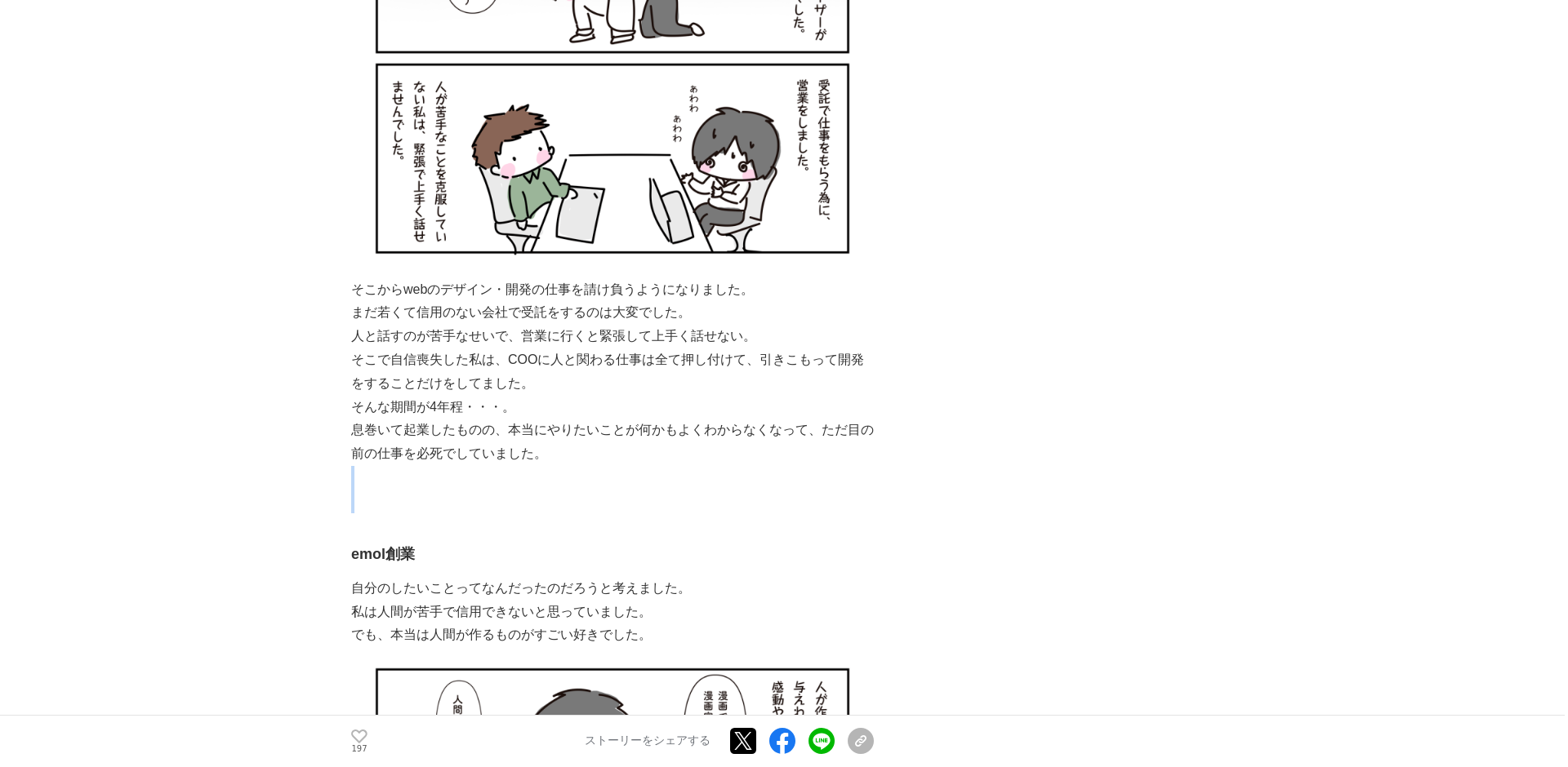
scroll to position [16008, 0]
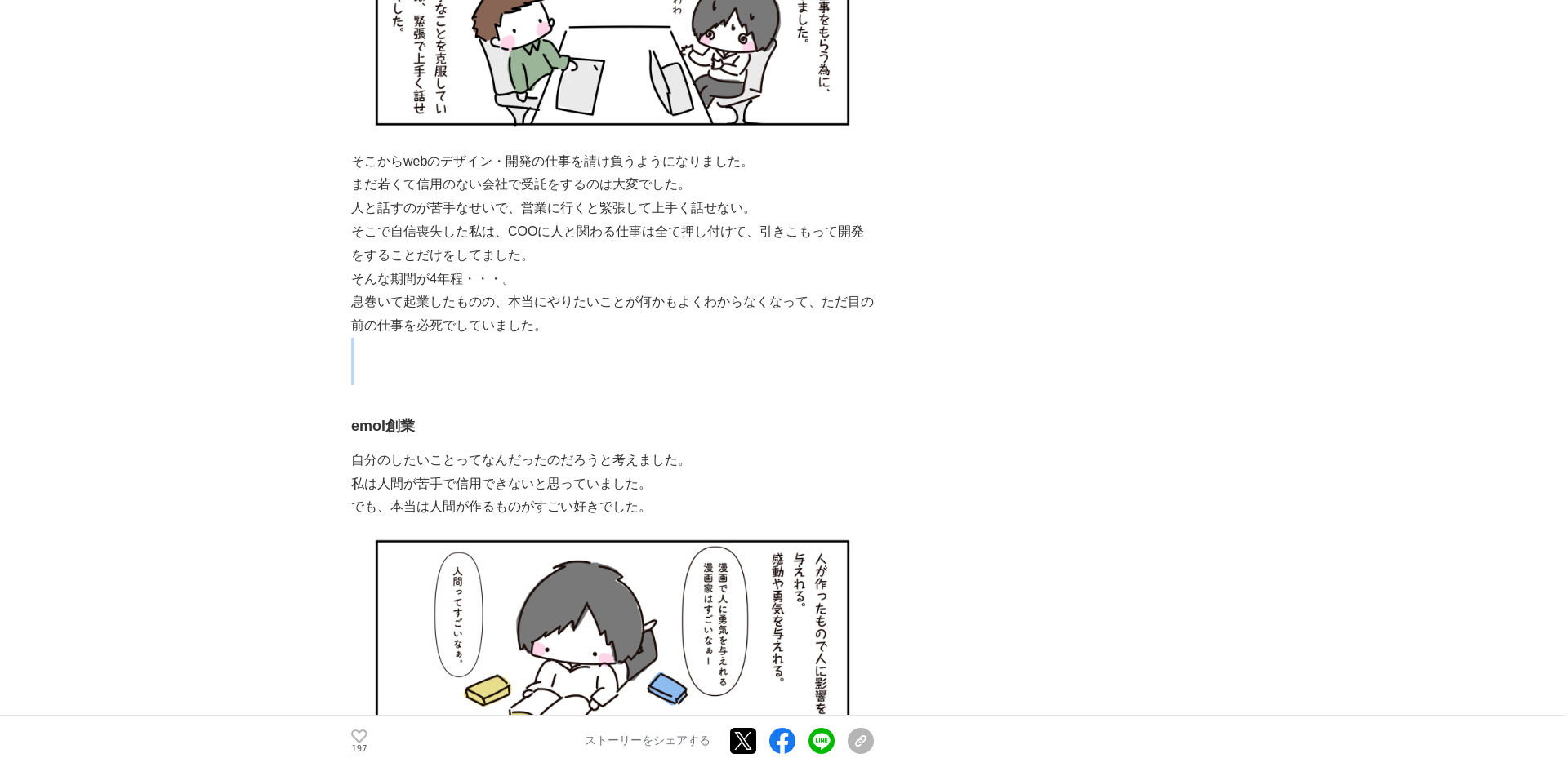
click at [871, 449] on p "自分のしたいことってなんだったのだろうと考えました。" at bounding box center [612, 461] width 522 height 24
click at [869, 449] on p "自分のしたいことってなんだったのだろうと考えました。" at bounding box center [612, 461] width 522 height 24
click at [869, 473] on p "私は人間が苦手で信用できないと思っていました。" at bounding box center [612, 485] width 522 height 24
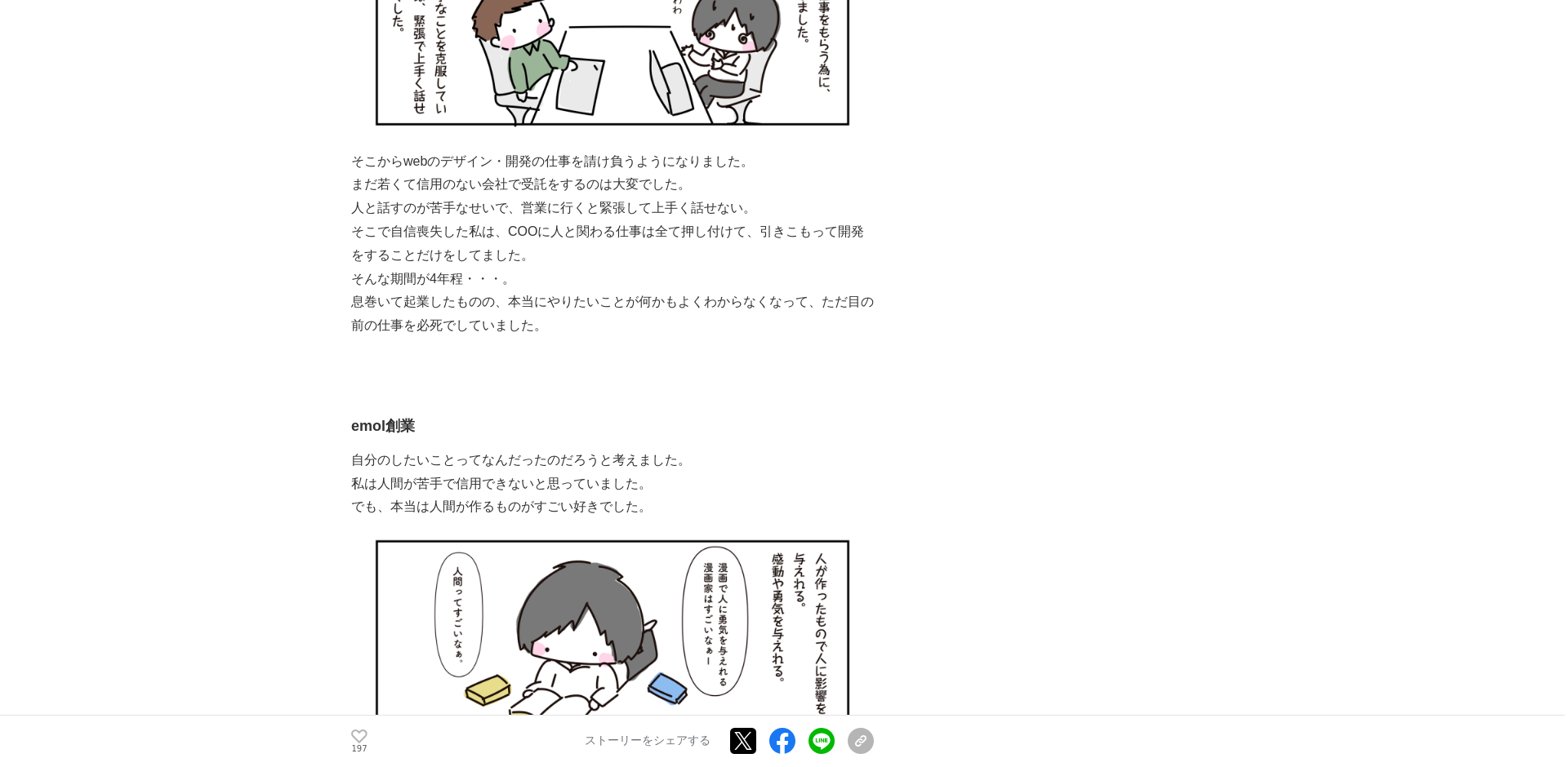
click at [869, 473] on p "私は人間が苦手で信用できないと思っていました。" at bounding box center [612, 485] width 522 height 24
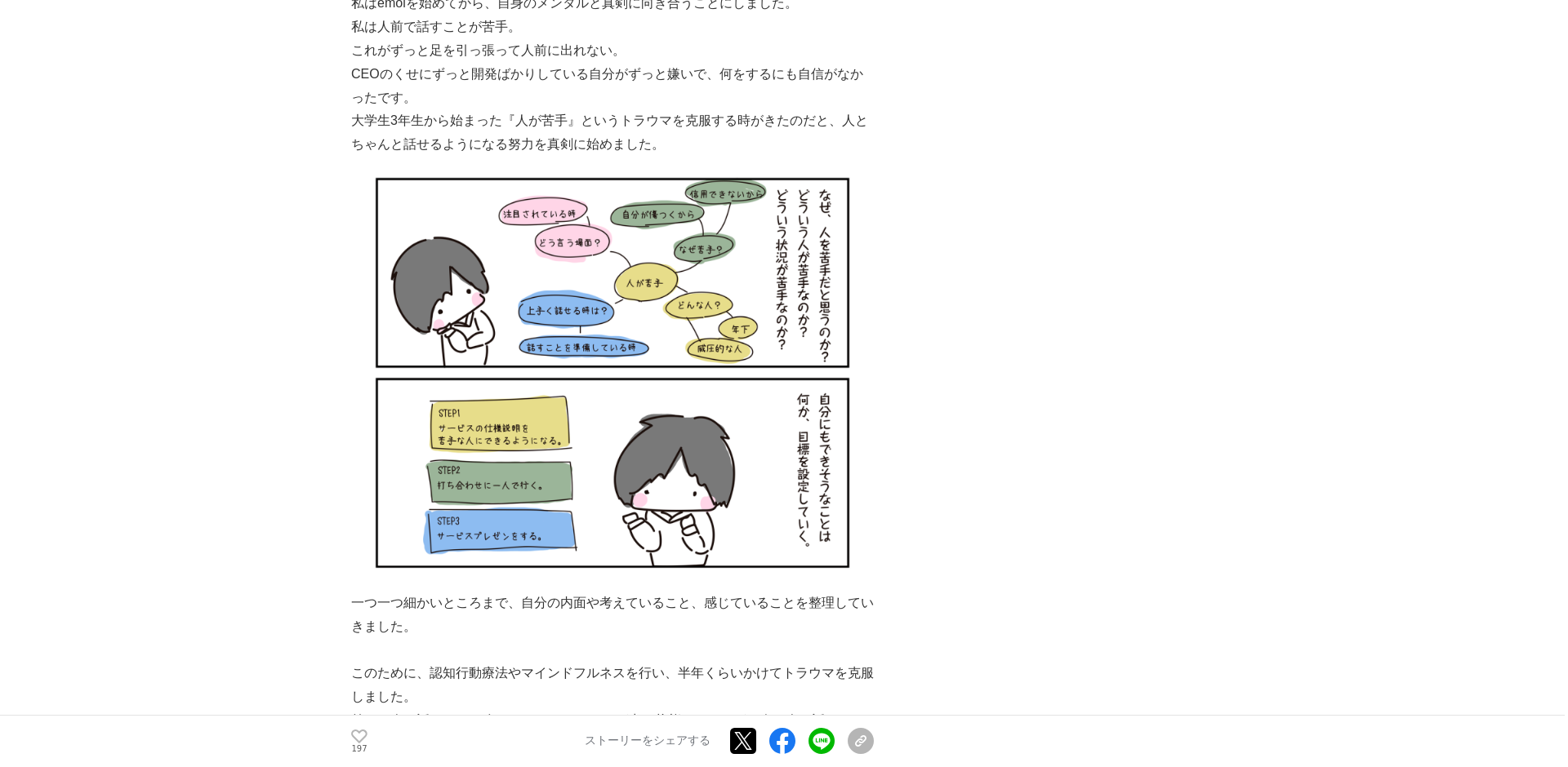
scroll to position [17586, 0]
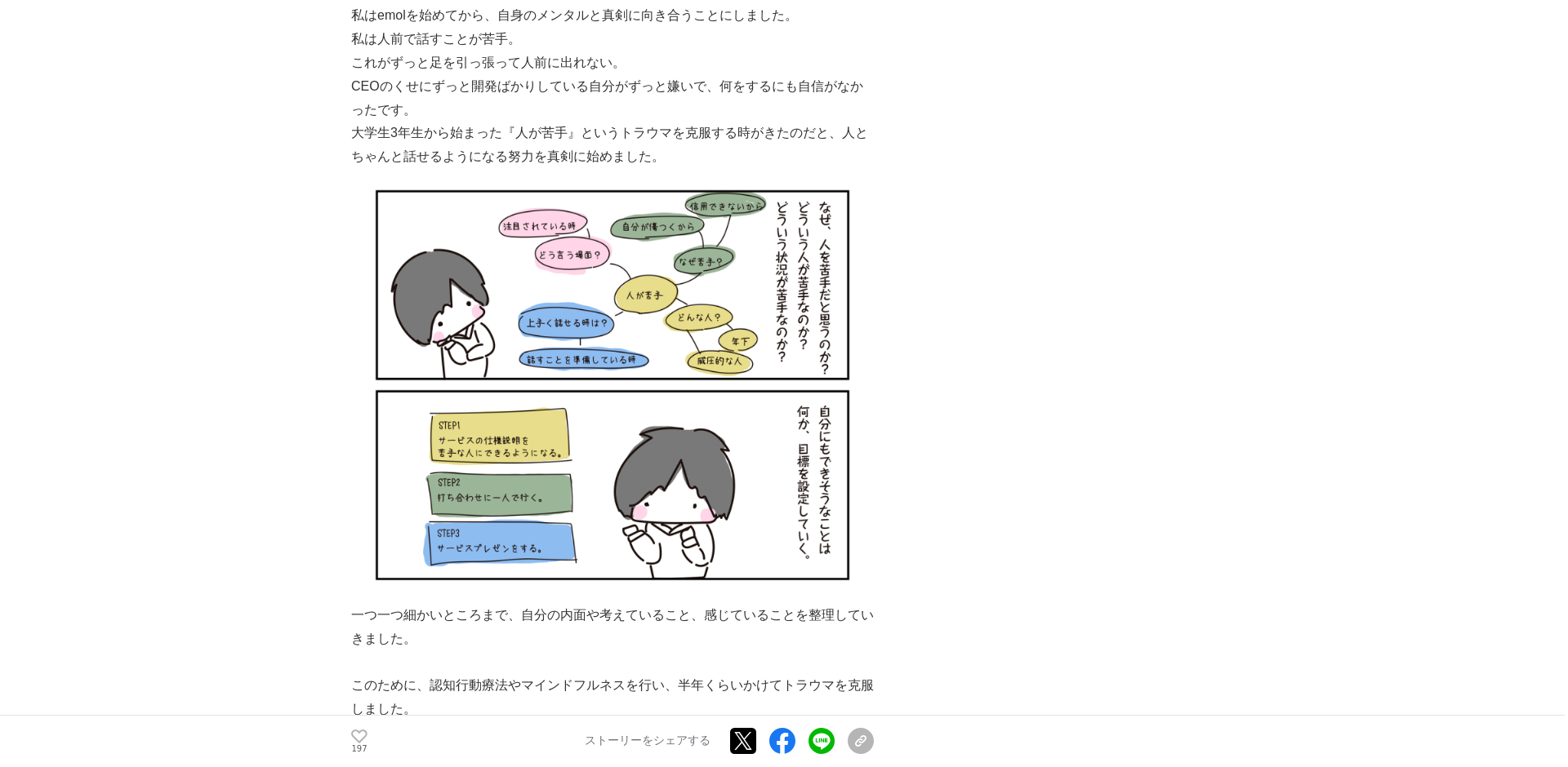
click at [869, 442] on img at bounding box center [612, 387] width 522 height 435
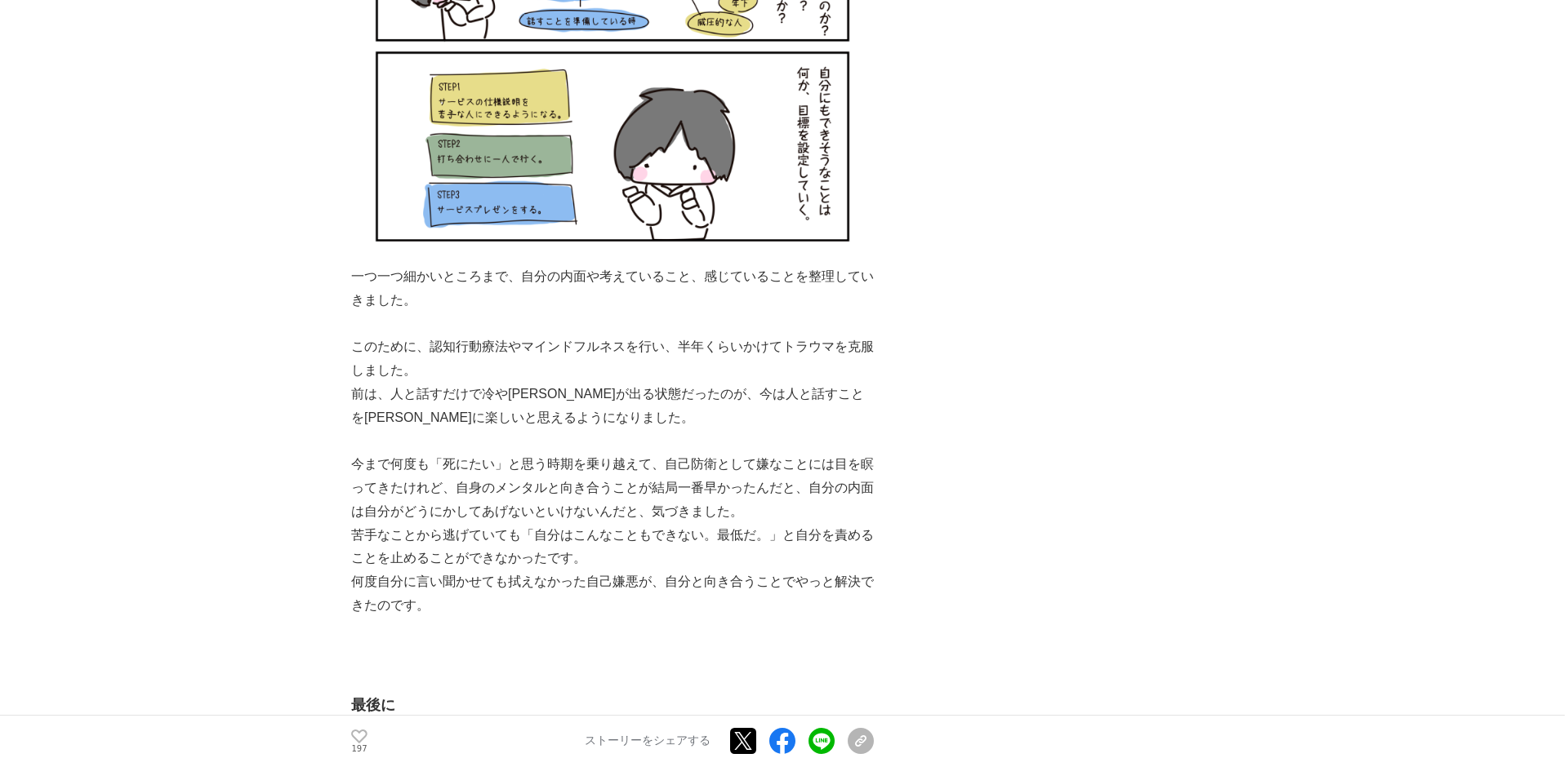
scroll to position [17982, 0]
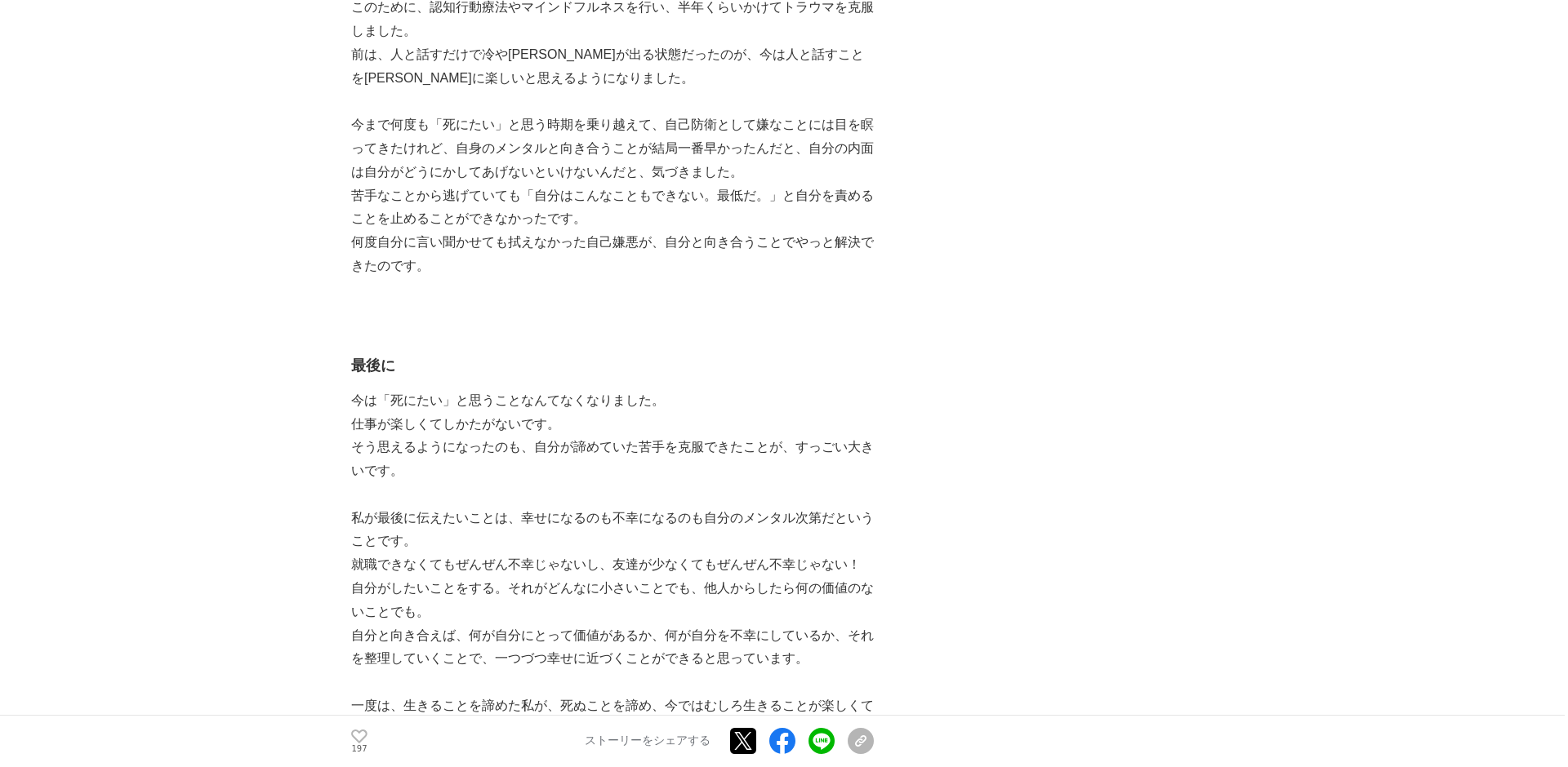
scroll to position [17935, 0]
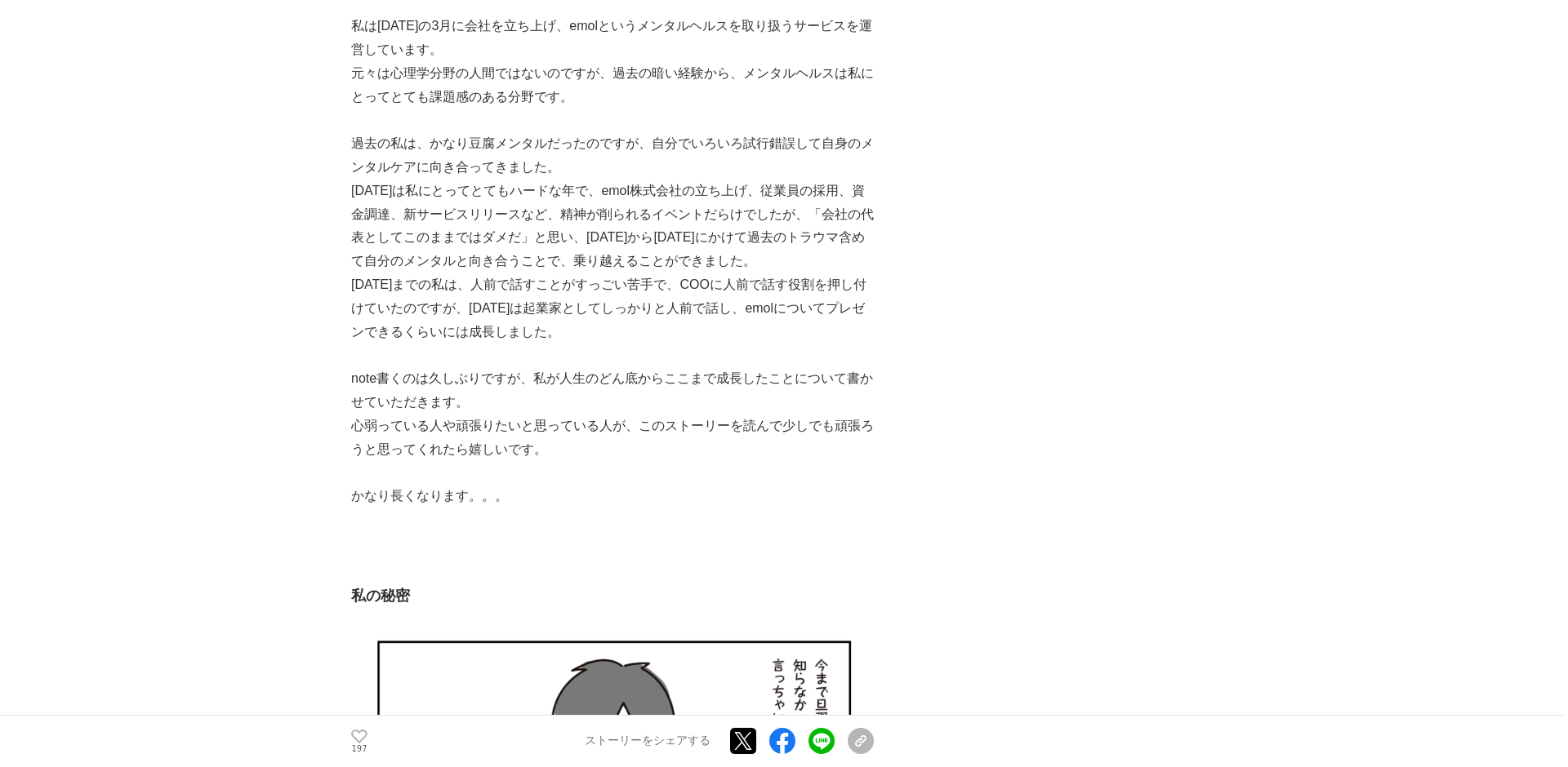
scroll to position [0, 0]
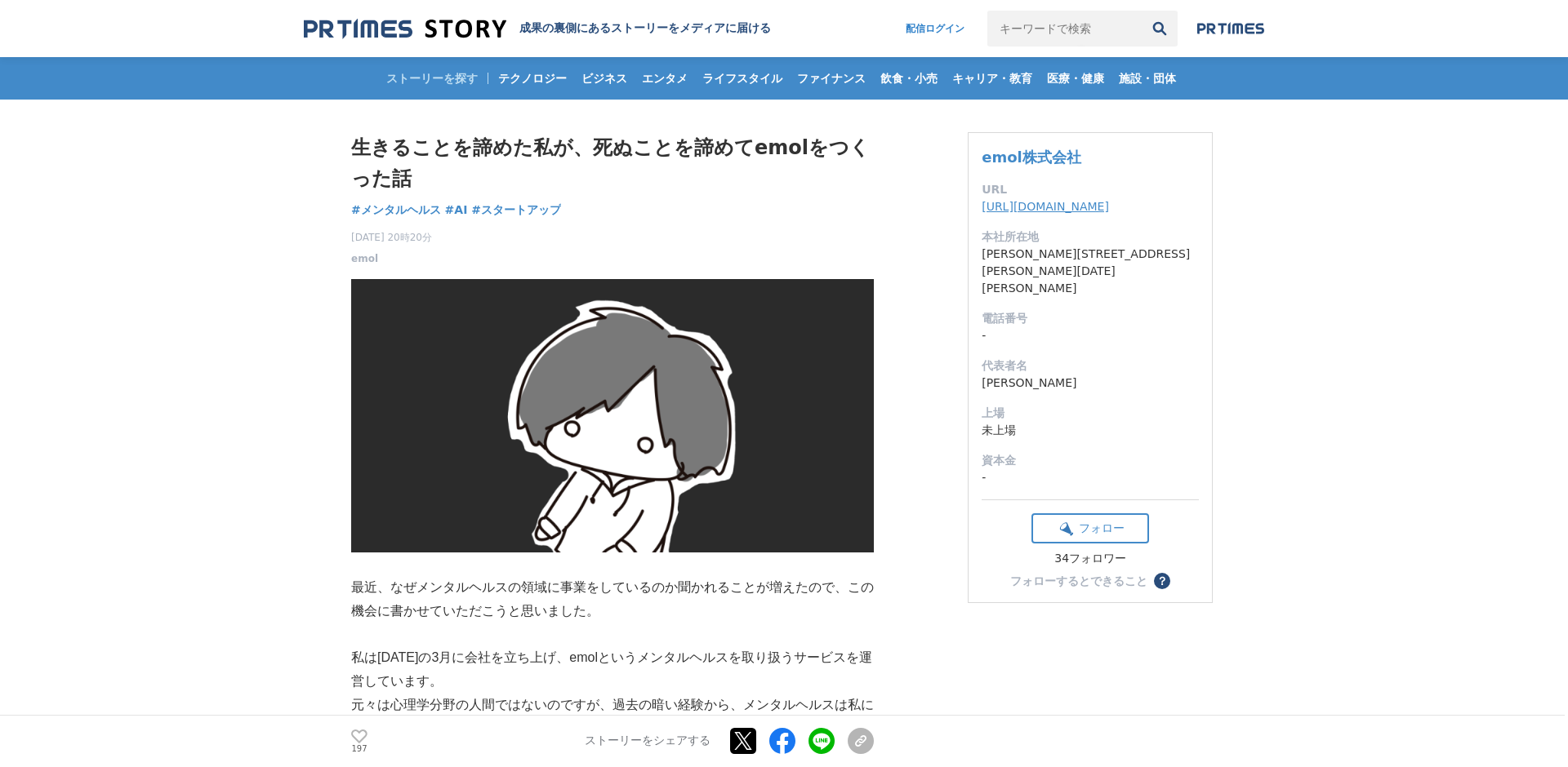
click at [1040, 214] on dd "[URL][DOMAIN_NAME]" at bounding box center [1090, 207] width 217 height 17
click at [1042, 209] on link "[URL][DOMAIN_NAME]" at bounding box center [1045, 207] width 127 height 13
